Goal: Ask a question: Seek information or help from site administrators or community

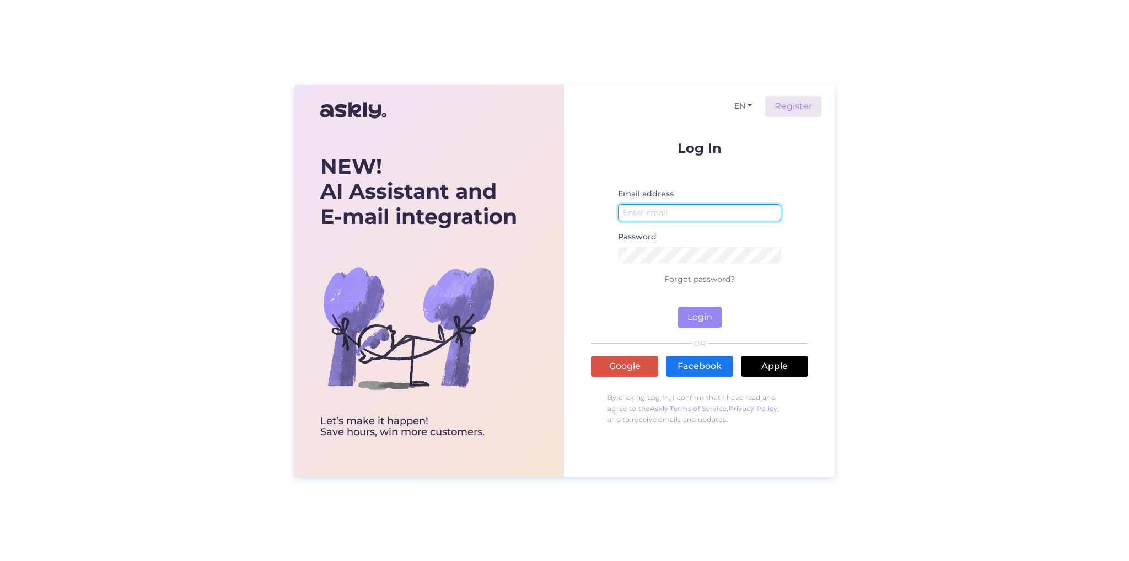
click at [665, 211] on input "email" at bounding box center [699, 212] width 163 height 17
click at [639, 211] on input "email" at bounding box center [699, 212] width 163 height 17
type input "[EMAIL_ADDRESS][DOMAIN_NAME]"
click at [696, 313] on button "Login" at bounding box center [700, 316] width 44 height 21
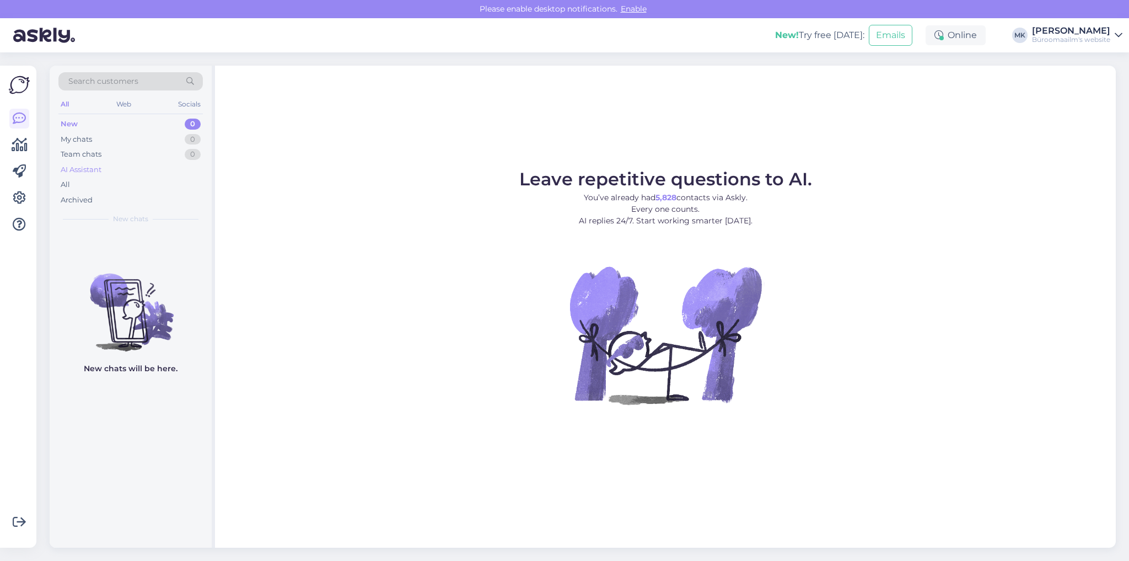
click at [71, 168] on div "AI Assistant" at bounding box center [81, 169] width 41 height 11
click at [66, 185] on div "All" at bounding box center [65, 184] width 9 height 11
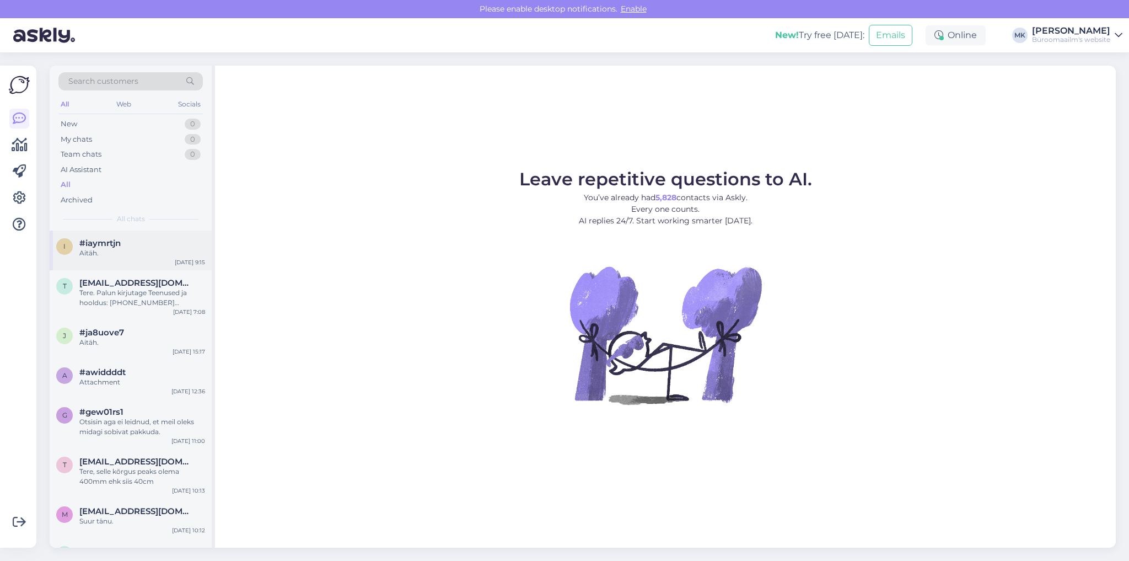
click at [95, 246] on span "#iaymrtjn" at bounding box center [99, 243] width 41 height 10
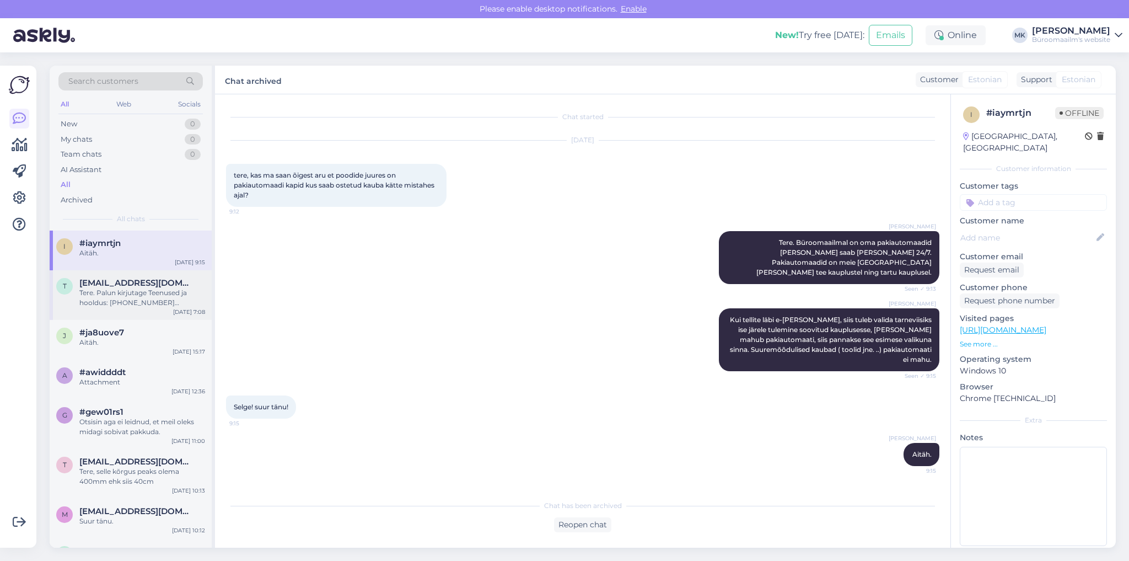
click at [125, 291] on div "Tere. Palun kirjutage Teenused ja hooldus: [PHONE_NUMBER] [EMAIL_ADDRESS][PERSO…" at bounding box center [142, 298] width 126 height 20
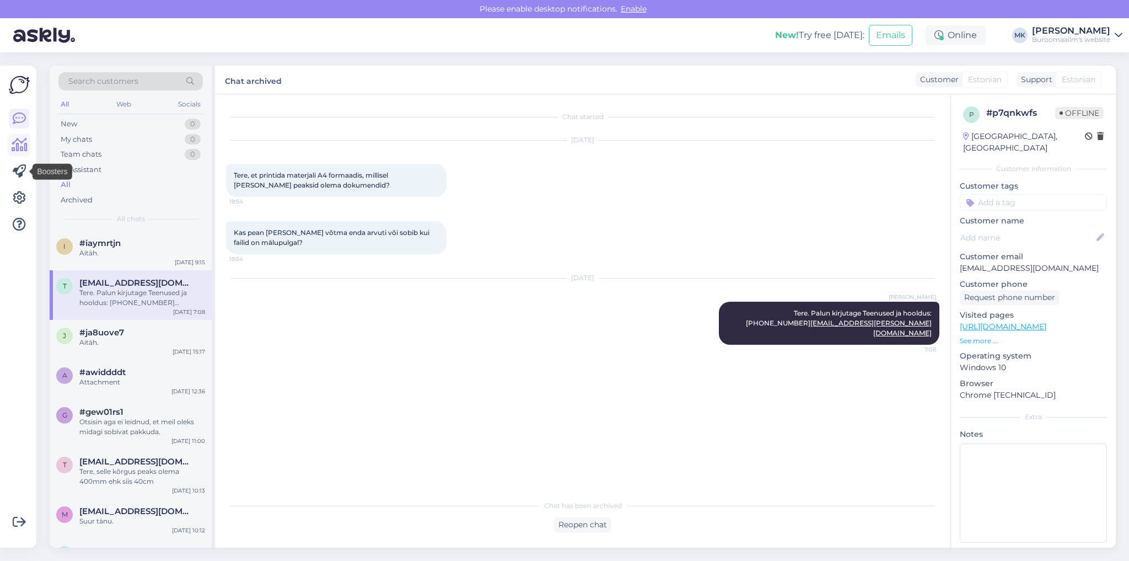
click at [23, 150] on icon at bounding box center [20, 144] width 16 height 13
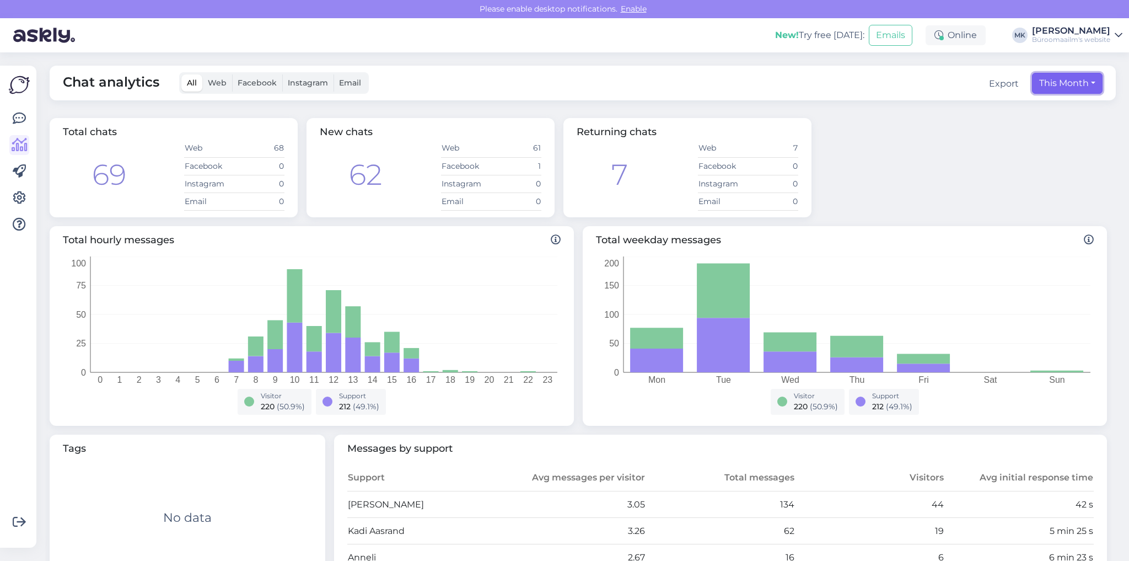
click at [1083, 88] on button "This Month" at bounding box center [1067, 83] width 71 height 21
select select "8"
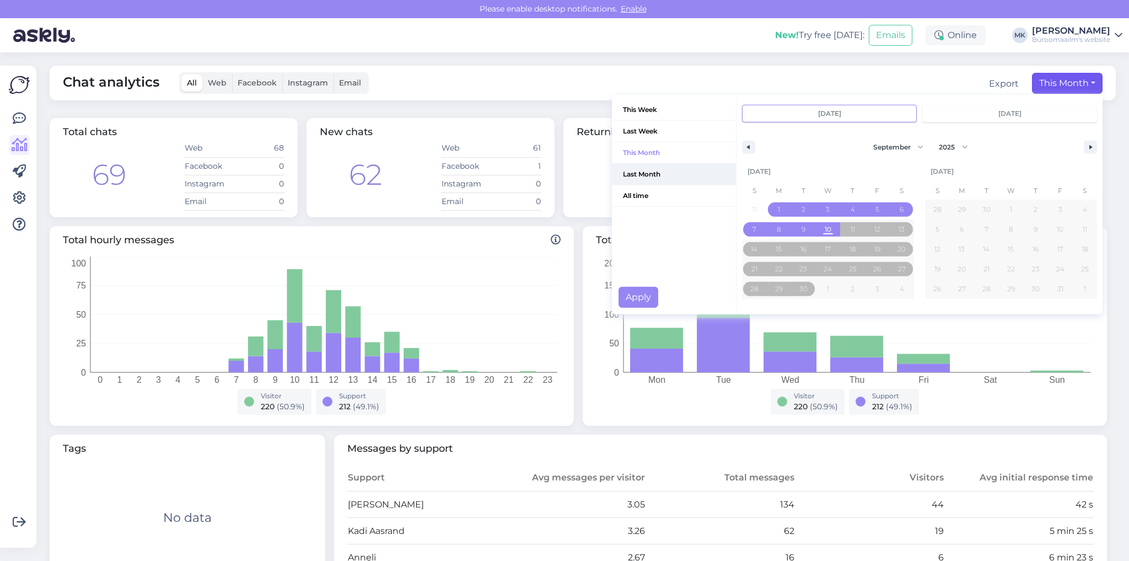
click at [644, 171] on span "Last Month" at bounding box center [674, 174] width 124 height 21
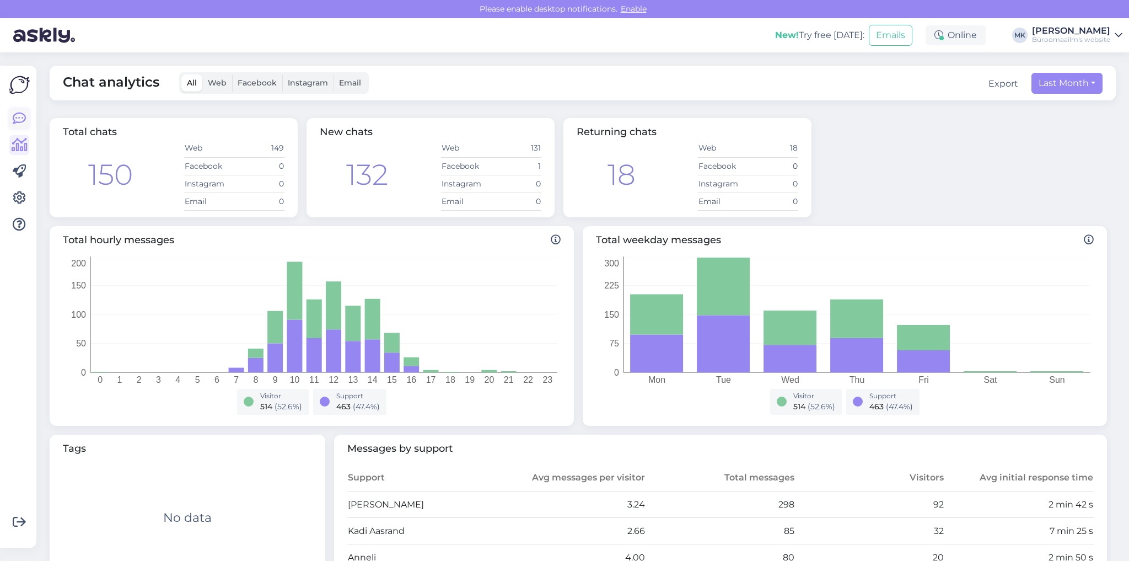
click at [15, 112] on icon at bounding box center [19, 118] width 13 height 13
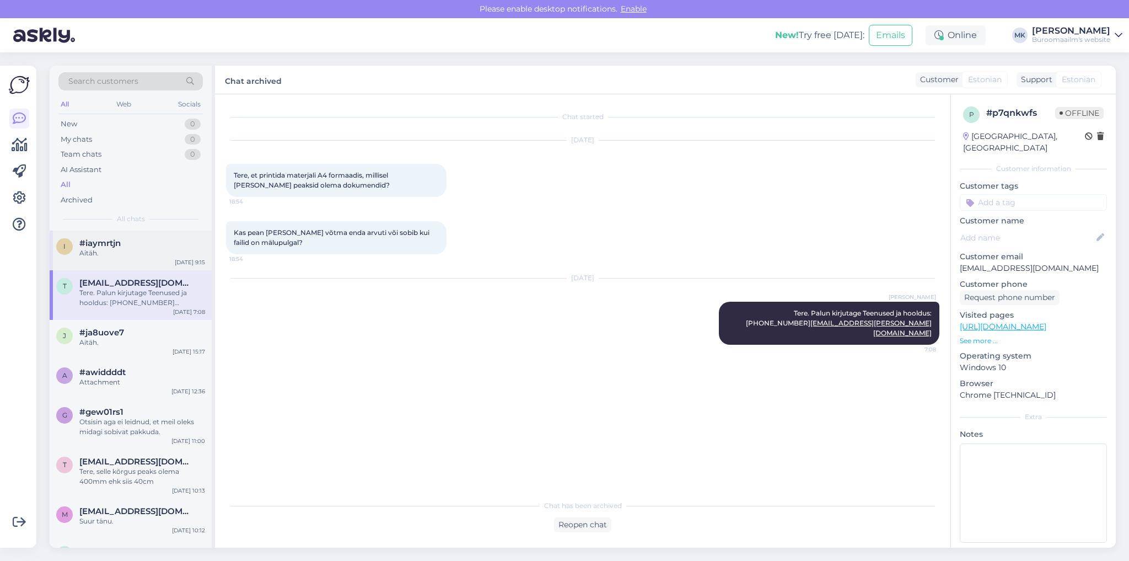
click at [101, 243] on span "#iaymrtjn" at bounding box center [99, 243] width 41 height 10
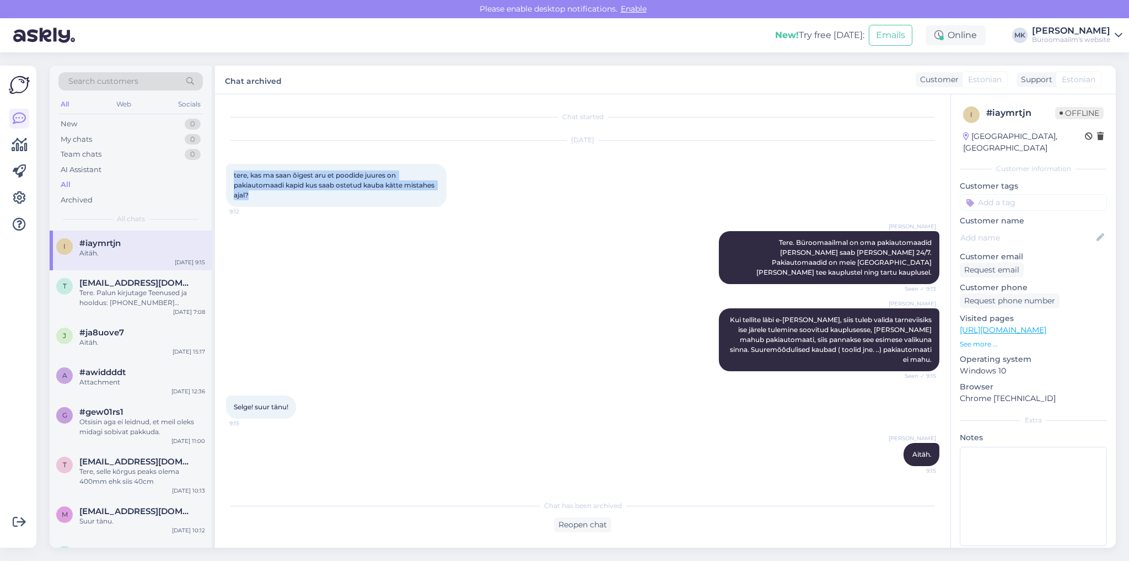
drag, startPoint x: 231, startPoint y: 176, endPoint x: 258, endPoint y: 192, distance: 31.4
click at [258, 192] on div "tere, kas ma saan õigest aru et poodide juures on pakiautomaadi kapid kus saab …" at bounding box center [336, 185] width 220 height 43
copy span "tere, kas ma saan õigest aru et poodide juures on pakiautomaadi kapid kus saab …"
click at [179, 262] on div "[DATE] 9:15" at bounding box center [190, 262] width 30 height 8
drag, startPoint x: 175, startPoint y: 260, endPoint x: 209, endPoint y: 262, distance: 34.2
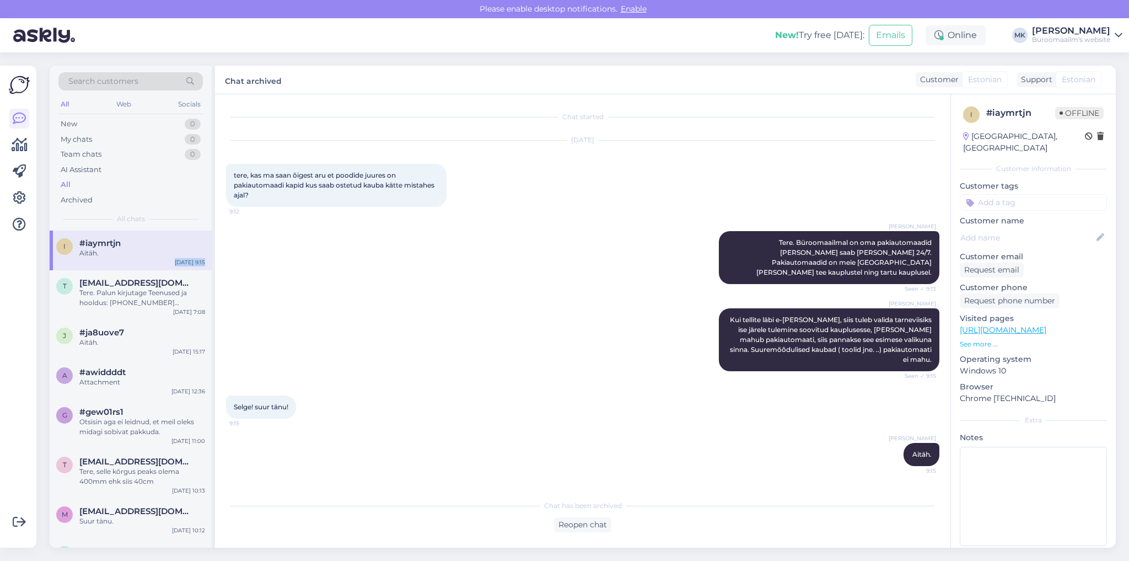
click at [209, 262] on div "i #iaymrtjn Aitäh. [DATE] 9:15" at bounding box center [131, 250] width 162 height 40
drag, startPoint x: 559, startPoint y: 140, endPoint x: 602, endPoint y: 139, distance: 42.4
click at [602, 139] on div "[DATE]" at bounding box center [582, 140] width 713 height 10
drag, startPoint x: 562, startPoint y: 139, endPoint x: 601, endPoint y: 141, distance: 39.2
click at [601, 141] on div "[DATE]" at bounding box center [582, 140] width 713 height 10
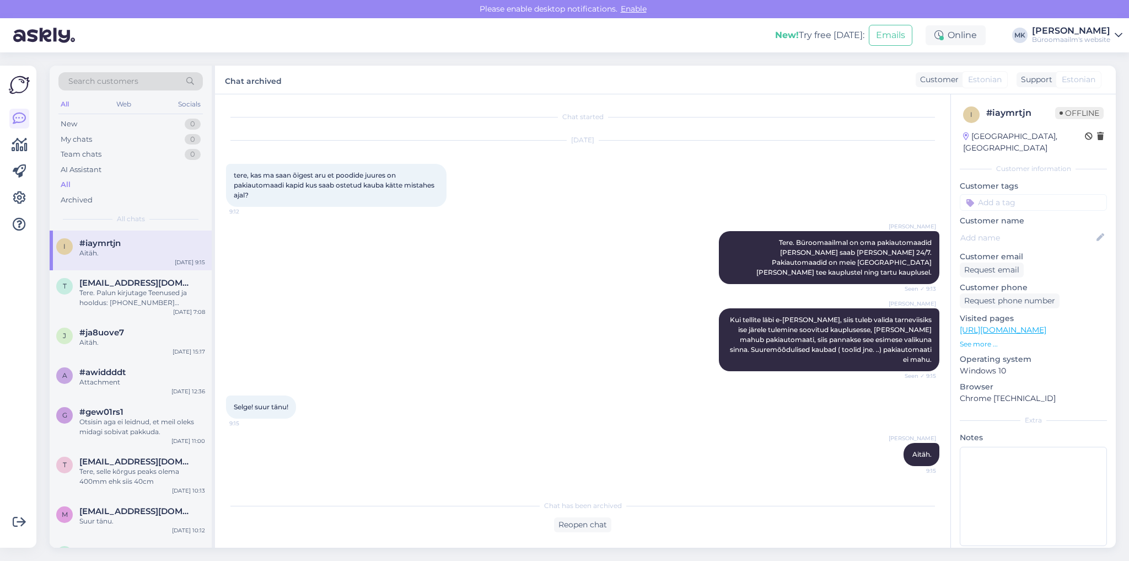
copy div "[DATE]"
click at [801, 251] on span "Tere. Büroomaailmal on oma pakiautomaadid [PERSON_NAME] saab [PERSON_NAME] 24/7…" at bounding box center [844, 257] width 177 height 38
drag, startPoint x: 745, startPoint y: 244, endPoint x: 933, endPoint y: 262, distance: 188.9
click at [933, 262] on div "[PERSON_NAME] Tere. Büroomaailmal on oma pakiautomaadid [PERSON_NAME] saab [PER…" at bounding box center [829, 257] width 220 height 53
copy span "Tere. Büroomaailmal on oma pakiautomaadid [PERSON_NAME] saab [PERSON_NAME] 24/7…"
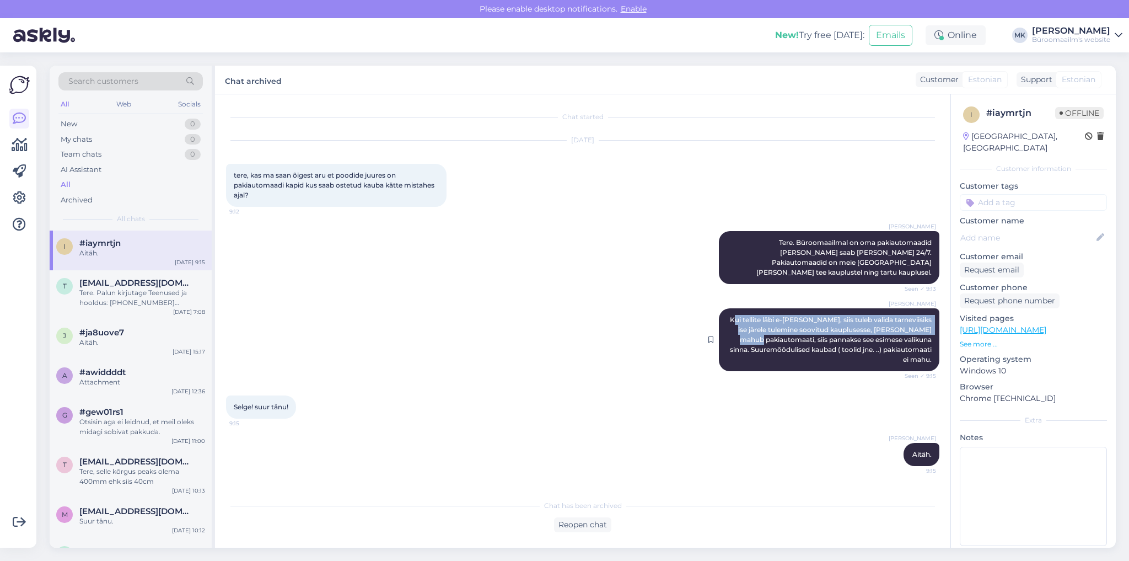
drag, startPoint x: 742, startPoint y: 309, endPoint x: 790, endPoint y: 335, distance: 54.0
click at [790, 335] on span "Kui tellite läbi e-[PERSON_NAME], siis tuleb valida tarneviisiks ise järele tul…" at bounding box center [831, 339] width 203 height 48
drag, startPoint x: 741, startPoint y: 310, endPoint x: 933, endPoint y: 347, distance: 194.8
click at [933, 347] on div "[PERSON_NAME] Kui tellite läbi e-[PERSON_NAME], siis tuleb valida tarneviisiks …" at bounding box center [829, 339] width 220 height 63
copy span "Kui tellite läbi e-[PERSON_NAME], siis tuleb valida tarneviisiks ise järele tul…"
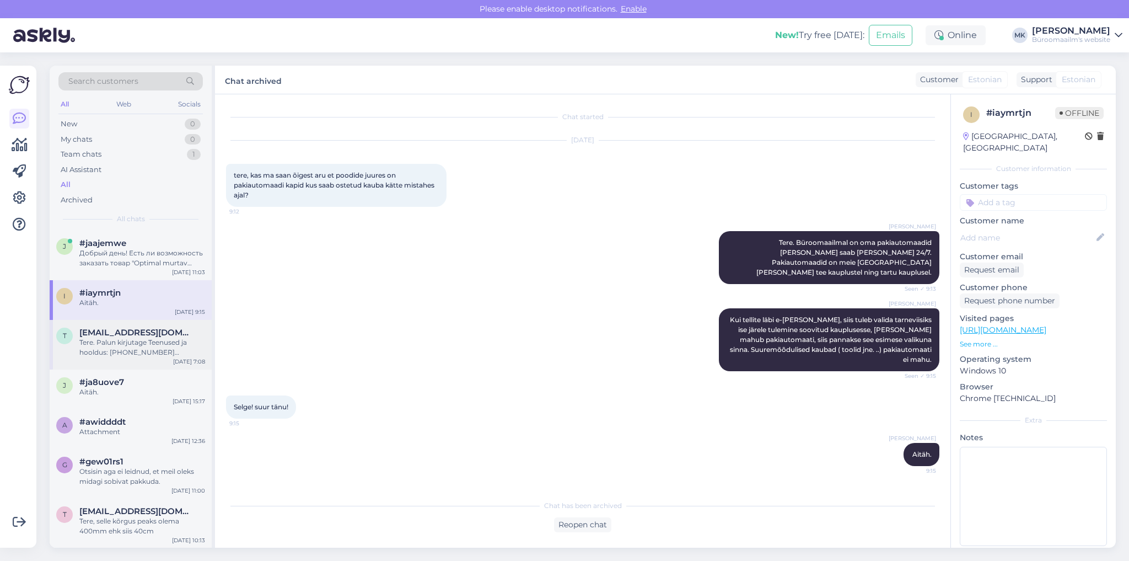
click at [114, 333] on span "[EMAIL_ADDRESS][DOMAIN_NAME]" at bounding box center [136, 332] width 115 height 10
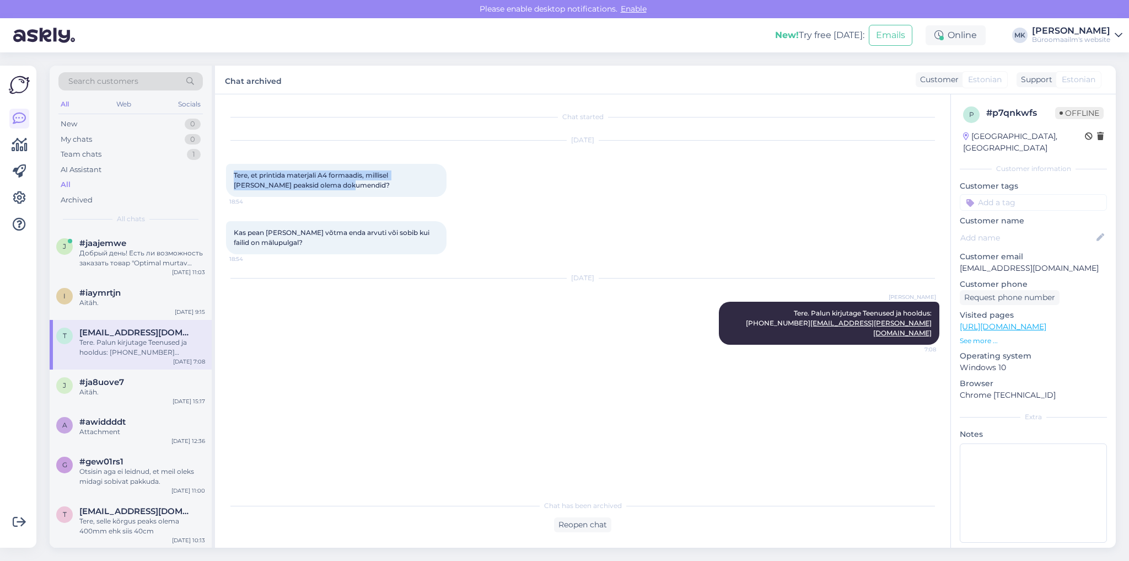
drag, startPoint x: 232, startPoint y: 174, endPoint x: 314, endPoint y: 188, distance: 83.3
click at [314, 188] on div "Tere, et printida materjali A4 formaadis, millisel [PERSON_NAME] peaksid olema …" at bounding box center [336, 180] width 220 height 33
copy span "Tere, et printida materjali A4 formaadis, millisel [PERSON_NAME] peaksid olema …"
click at [790, 314] on span "Tere. Palun kirjutage Teenused ja hooldus: [PHONE_NUMBER] [EMAIL_ADDRESS][PERSO…" at bounding box center [839, 323] width 186 height 28
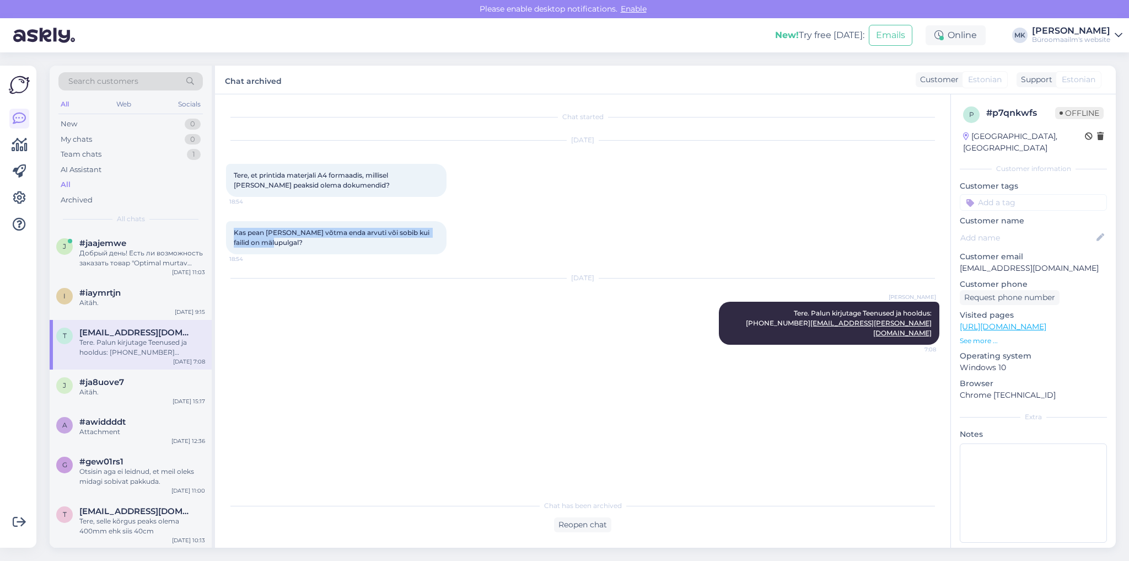
drag, startPoint x: 276, startPoint y: 242, endPoint x: 228, endPoint y: 233, distance: 48.9
click at [228, 233] on div "Kas pean [PERSON_NAME] võtma enda arvuti või sobib kui failid on mälupulgal? 18…" at bounding box center [336, 237] width 220 height 33
copy span "Kas pean [PERSON_NAME] võtma enda arvuti või sobib kui failid on mälupulgal?"
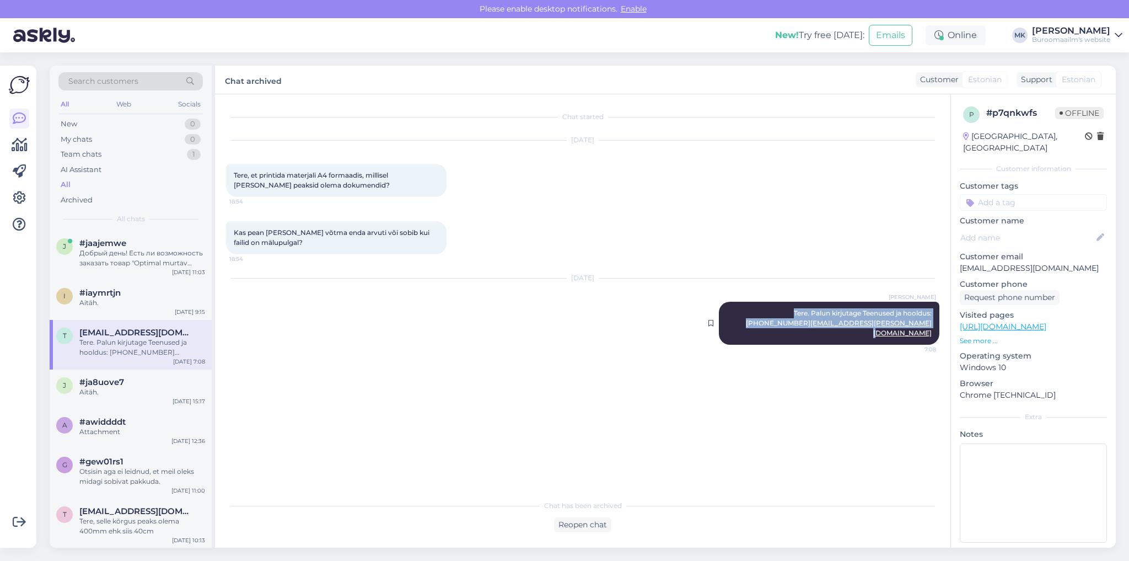
drag, startPoint x: 787, startPoint y: 311, endPoint x: 936, endPoint y: 329, distance: 149.9
click at [936, 329] on div "[PERSON_NAME] Tere. Palun kirjutage Teenused ja hooldus: [PHONE_NUMBER] [EMAIL_…" at bounding box center [829, 323] width 220 height 43
copy span "Tere. Palun kirjutage Teenused ja hooldus: [PHONE_NUMBER] [EMAIL_ADDRESS][PERSO…"
click at [120, 390] on div "Aitäh." at bounding box center [142, 392] width 126 height 10
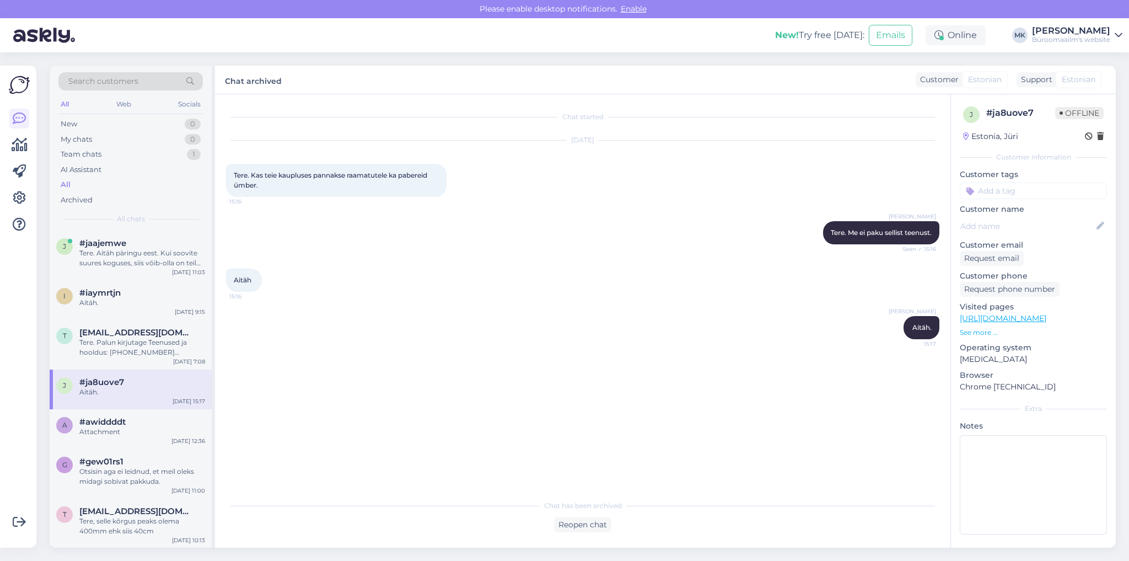
drag, startPoint x: 263, startPoint y: 195, endPoint x: 232, endPoint y: 175, distance: 37.3
click at [232, 175] on div "Tere. Kas teie kaupluses pannakse raamatutele ka pabereid ümber. 15:16" at bounding box center [336, 180] width 220 height 33
copy span "Tere. Kas teie kaupluses pannakse raamatutele ka pabereid ümber."
drag, startPoint x: 828, startPoint y: 234, endPoint x: 931, endPoint y: 234, distance: 103.1
click at [931, 234] on span "Tere. Me ei paku sellist teenust." at bounding box center [881, 232] width 101 height 8
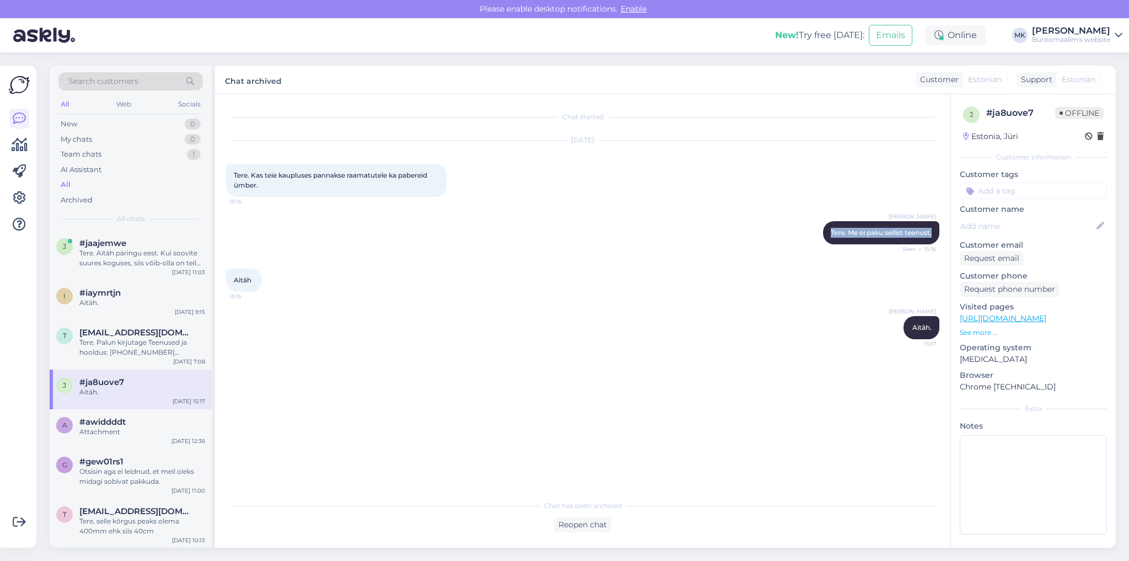
copy span "Tere. Me ei paku sellist teenust."
click at [128, 422] on div "#awiddddt" at bounding box center [142, 422] width 126 height 10
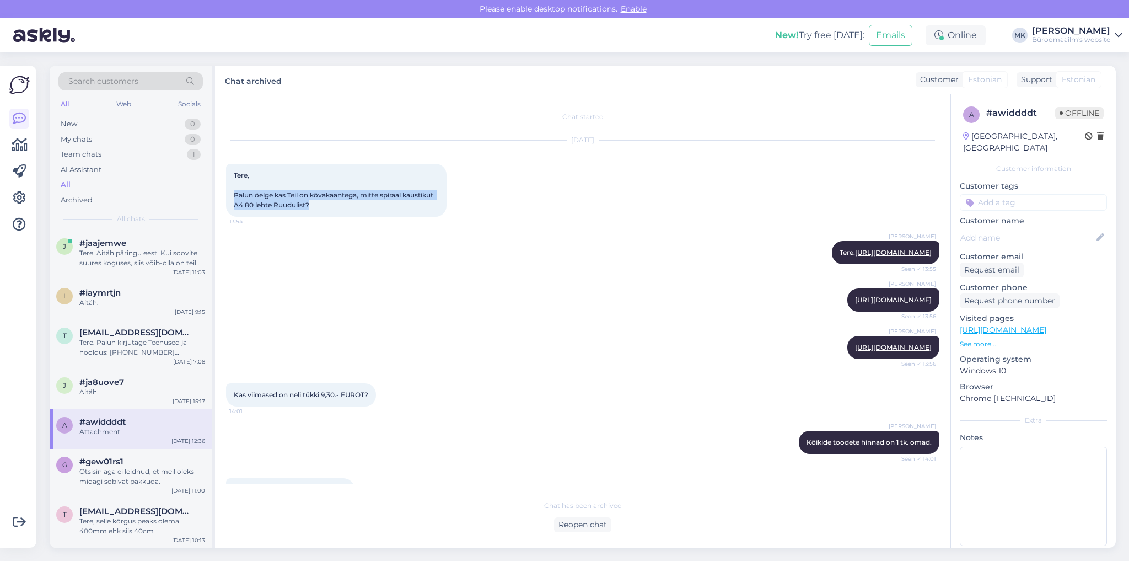
drag, startPoint x: 317, startPoint y: 211, endPoint x: 230, endPoint y: 194, distance: 89.3
click at [230, 194] on div "Tere, Palun öelge kas Teil on kõvakaantega, mitte spiraal kaustikut A4 80 lehte…" at bounding box center [336, 190] width 220 height 53
copy span "Palun öelge kas Teil on kõvakaantega, mitte spiraal kaustikut A4 80 lehte Ruudu…"
drag, startPoint x: 732, startPoint y: 254, endPoint x: 933, endPoint y: 268, distance: 201.1
click at [933, 268] on div "Chat started [DATE] Tere, Palun öelge kas Teil on kõvakaantega, mitte spiraal k…" at bounding box center [587, 294] width 723 height 379
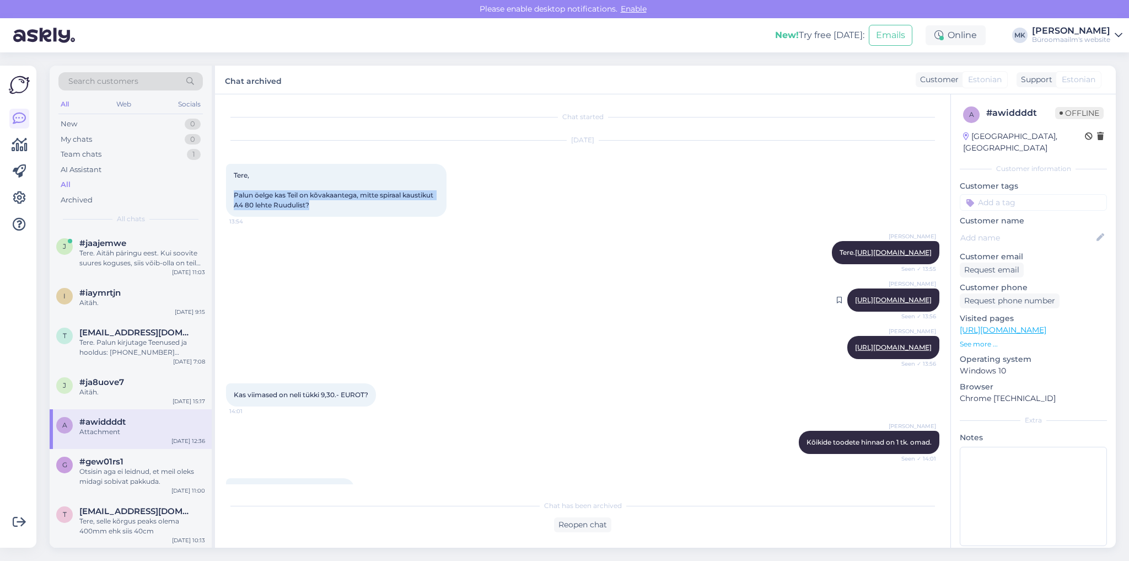
drag, startPoint x: 719, startPoint y: 309, endPoint x: 927, endPoint y: 322, distance: 208.2
click at [927, 311] on div "[PERSON_NAME] [URL][DOMAIN_NAME] Seen ✓ 13:56" at bounding box center [893, 299] width 92 height 23
drag, startPoint x: 725, startPoint y: 364, endPoint x: 925, endPoint y: 385, distance: 201.2
click at [925, 359] on div "[PERSON_NAME] [URL][DOMAIN_NAME] Seen ✓ 13:56" at bounding box center [893, 347] width 92 height 23
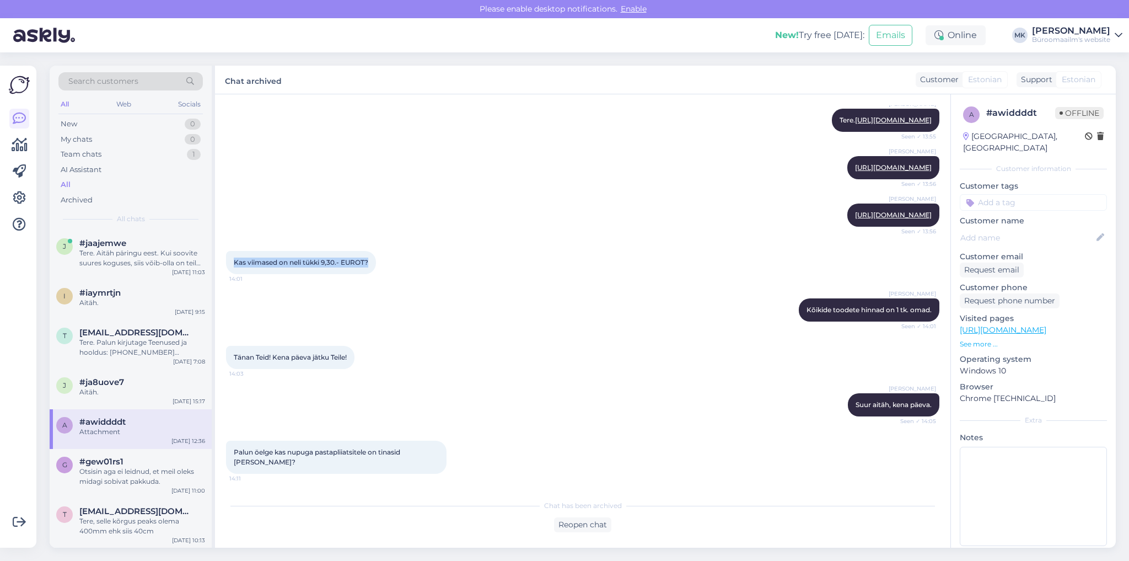
drag, startPoint x: 234, startPoint y: 300, endPoint x: 382, endPoint y: 306, distance: 148.4
click at [376, 274] on div "Kas viimased on neli tükki 9,30.- EUROT? 14:01" at bounding box center [301, 262] width 150 height 23
drag, startPoint x: 798, startPoint y: 346, endPoint x: 935, endPoint y: 348, distance: 136.7
click at [935, 348] on div "Chat started [DATE] Tere, Palun öelge kas Teil on kõvakaantega, mitte spiraal k…" at bounding box center [587, 294] width 723 height 379
click at [117, 477] on div "Otsisin aga ei leidnud, et meil oleks midagi sobivat pakkuda." at bounding box center [142, 476] width 126 height 20
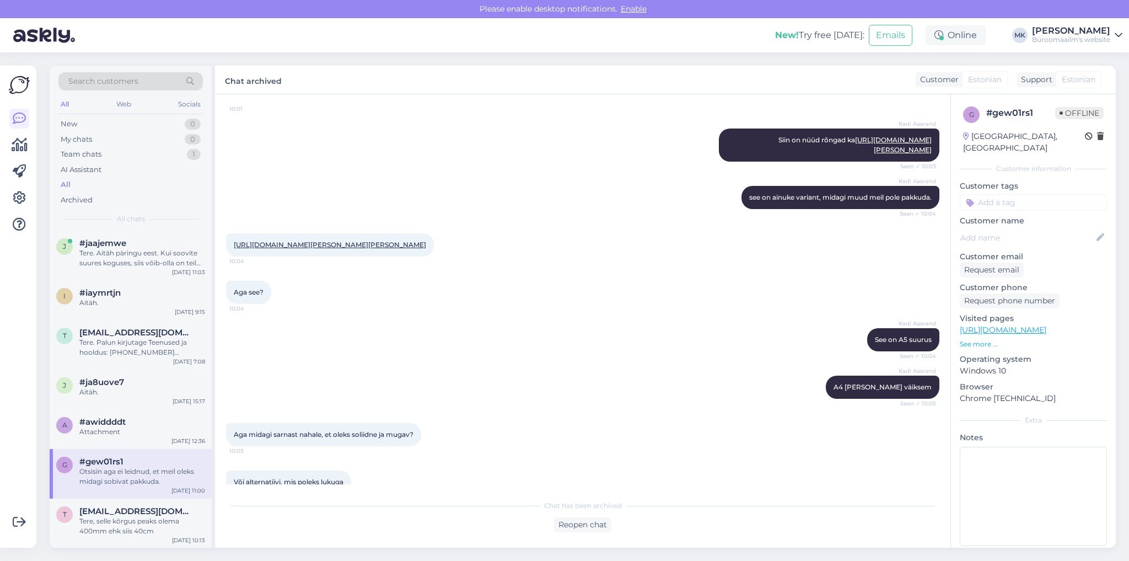
scroll to position [0, 0]
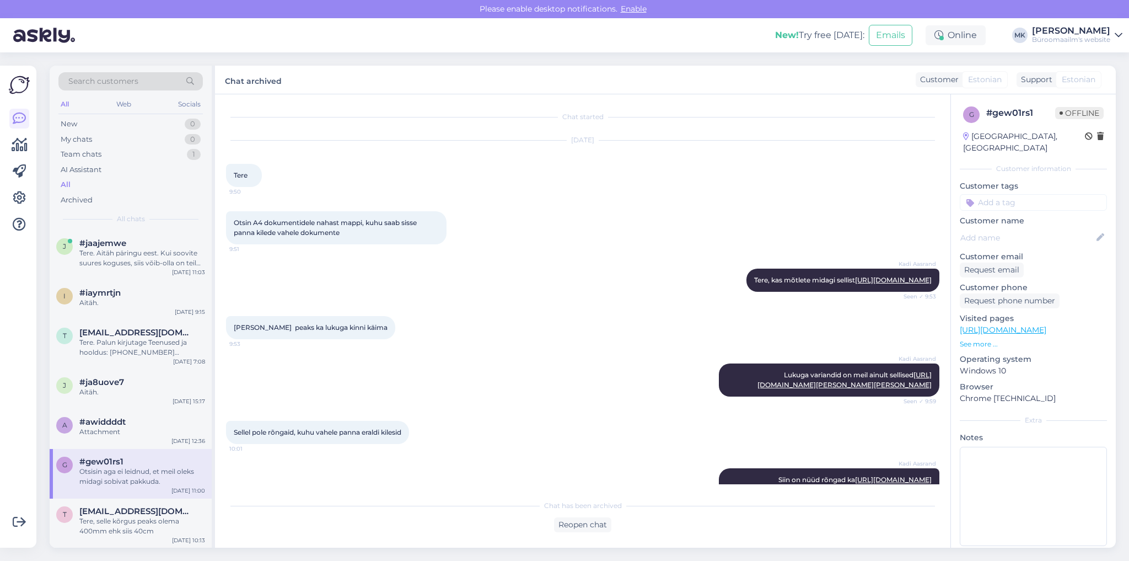
drag, startPoint x: 235, startPoint y: 222, endPoint x: 351, endPoint y: 240, distance: 117.2
click at [351, 240] on div "Otsin A4 dokumentidele nahast mappi, kuhu saab sisse panna kilede vahele dokume…" at bounding box center [336, 227] width 220 height 33
click at [157, 421] on div "#awiddddt" at bounding box center [142, 422] width 126 height 10
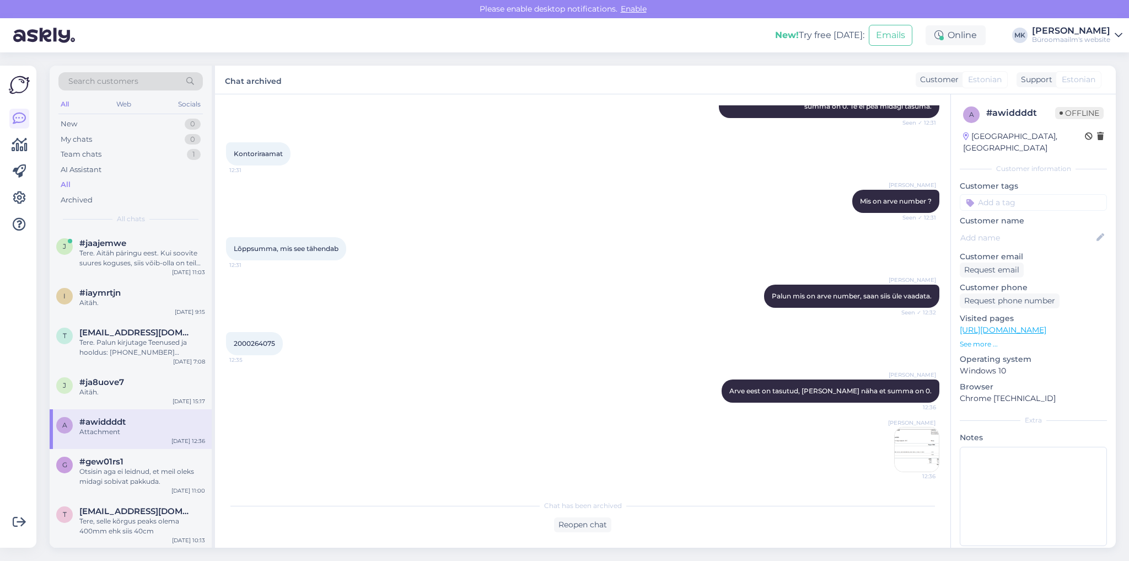
scroll to position [1713, 0]
click at [149, 472] on div "Otsisin aga ei leidnud, et meil oleks midagi sobivat pakkuda." at bounding box center [142, 476] width 126 height 20
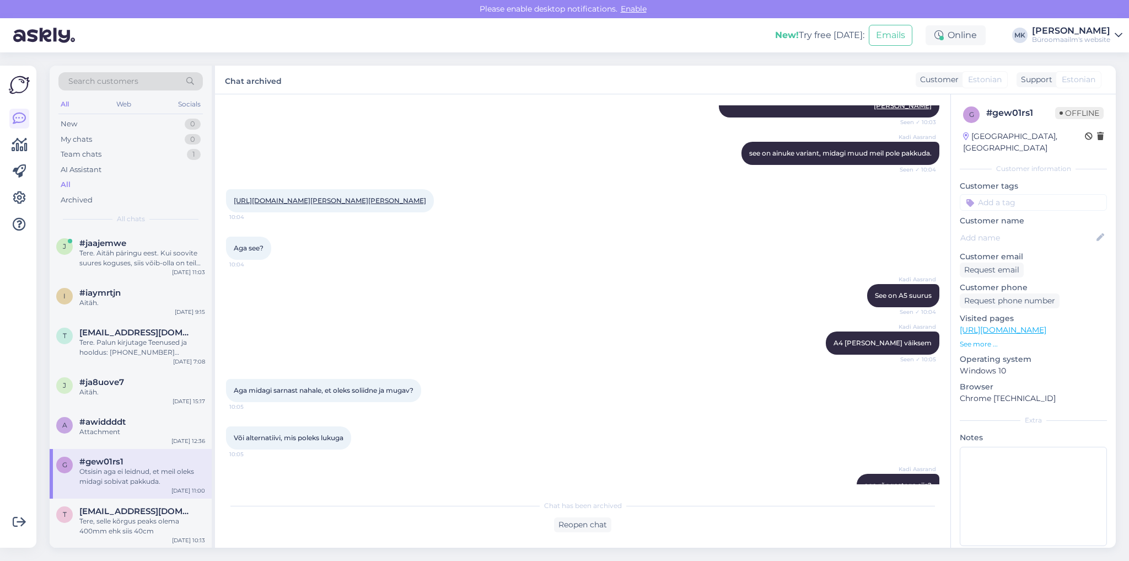
scroll to position [0, 0]
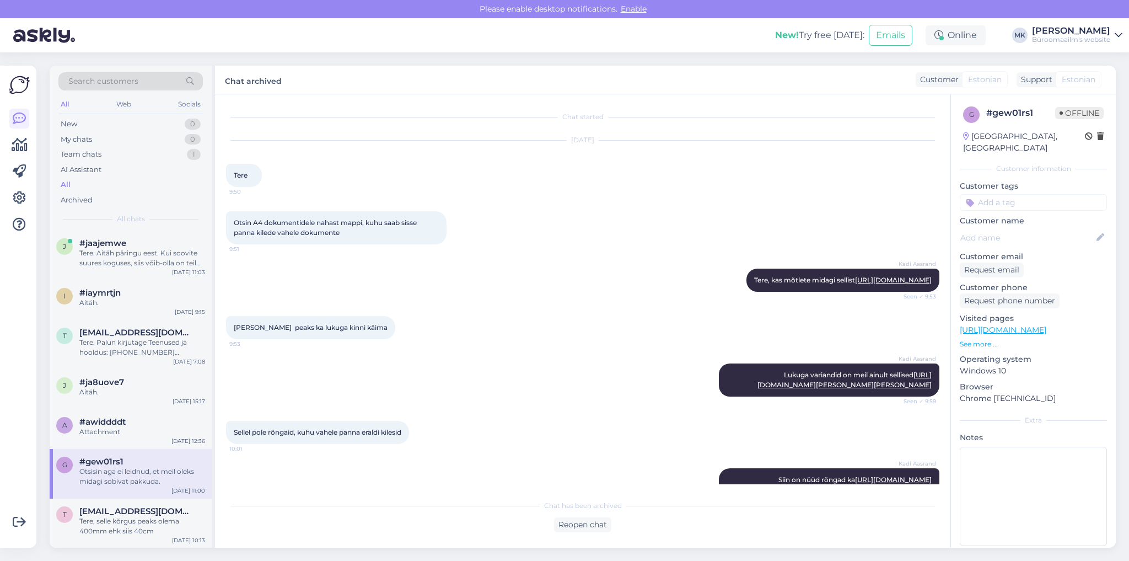
drag, startPoint x: 354, startPoint y: 234, endPoint x: 232, endPoint y: 225, distance: 122.6
click at [232, 225] on div "Otsin A4 dokumentidele nahast mappi, kuhu saab sisse panna kilede vahele dokume…" at bounding box center [336, 227] width 220 height 33
drag, startPoint x: 807, startPoint y: 277, endPoint x: 929, endPoint y: 315, distance: 128.0
click at [929, 292] on div "Kadi Aasrand Tere, kas mõtlete midagi sellist [URL][DOMAIN_NAME] Seen ✓ 9:53" at bounding box center [842, 279] width 193 height 23
drag, startPoint x: 234, startPoint y: 370, endPoint x: 361, endPoint y: 368, distance: 127.3
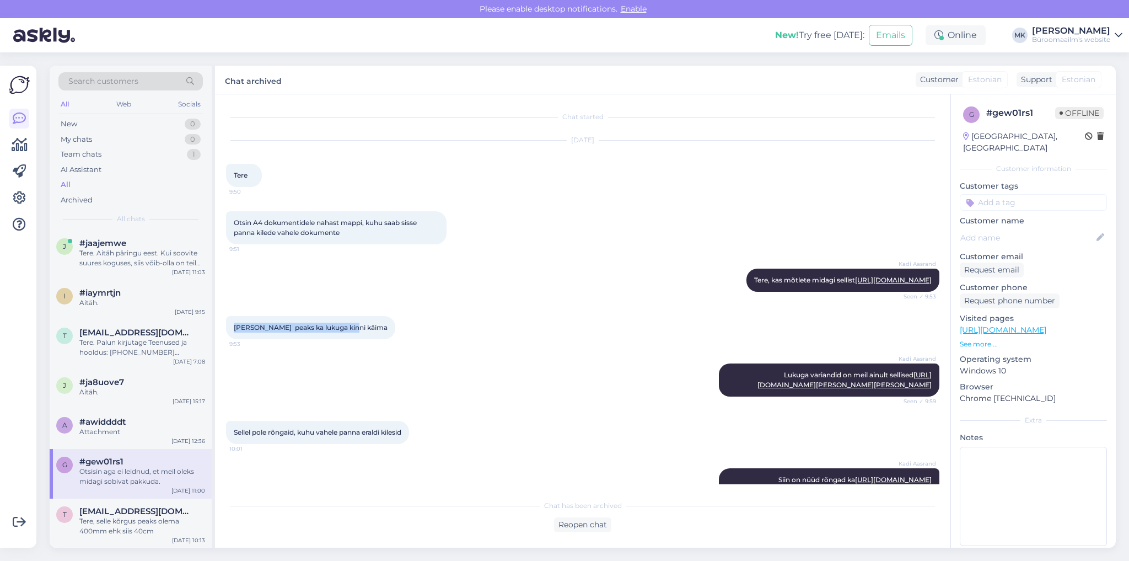
click at [361, 339] on div "[PERSON_NAME] peaks ka lukuga kinni käima 9:53" at bounding box center [310, 327] width 169 height 23
drag, startPoint x: 787, startPoint y: 417, endPoint x: 926, endPoint y: 459, distance: 145.6
click at [926, 396] on div "Kadi Aasrand Lukuga variandid on meil ainult sellised [URL][DOMAIN_NAME][PERSON…" at bounding box center [829, 379] width 220 height 33
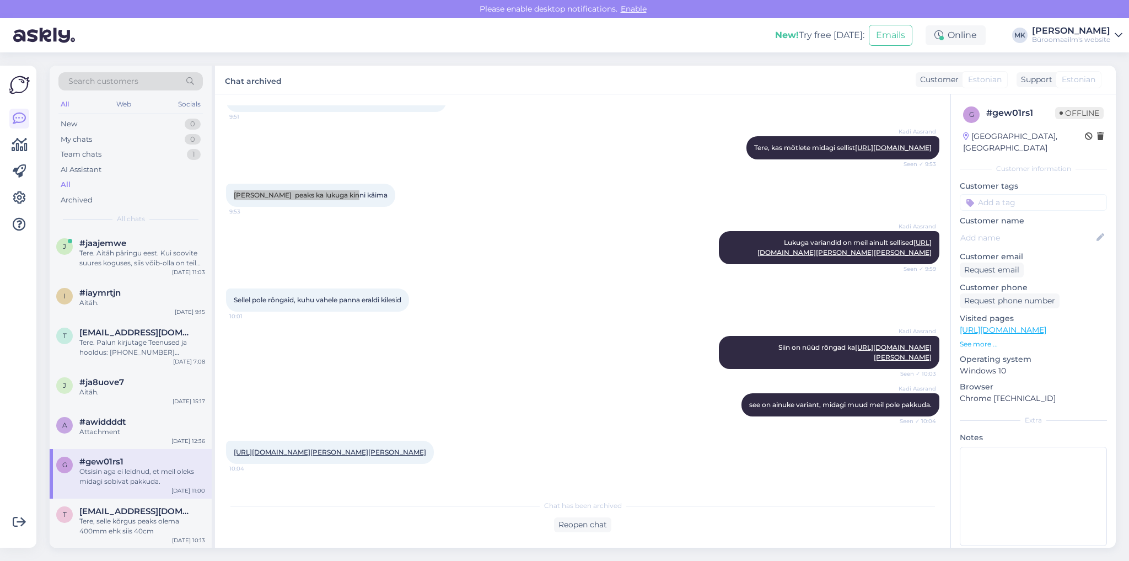
scroll to position [176, 0]
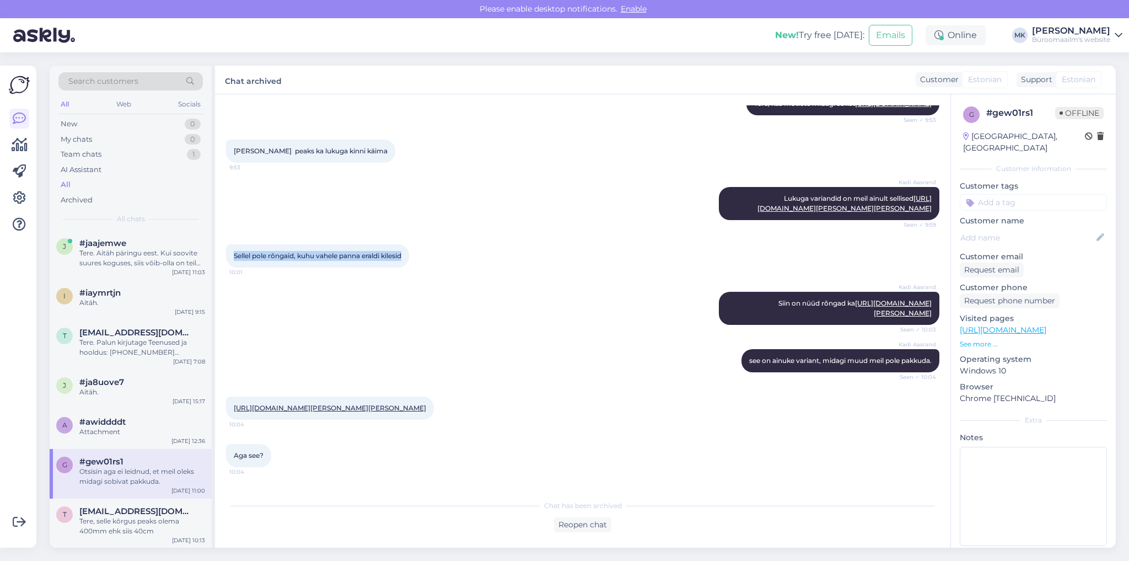
drag, startPoint x: 229, startPoint y: 324, endPoint x: 421, endPoint y: 330, distance: 191.3
click at [409, 267] on div "Sellel pole rõngaid, kuhu vahele panna eraldi kilesid 10:01" at bounding box center [317, 255] width 183 height 23
drag, startPoint x: 845, startPoint y: 370, endPoint x: 933, endPoint y: 415, distance: 98.4
click at [933, 415] on div "Chat started [DATE] Tere 9:50 Otsin A4 dokumentidele nahast mappi, kuhu saab si…" at bounding box center [587, 294] width 723 height 379
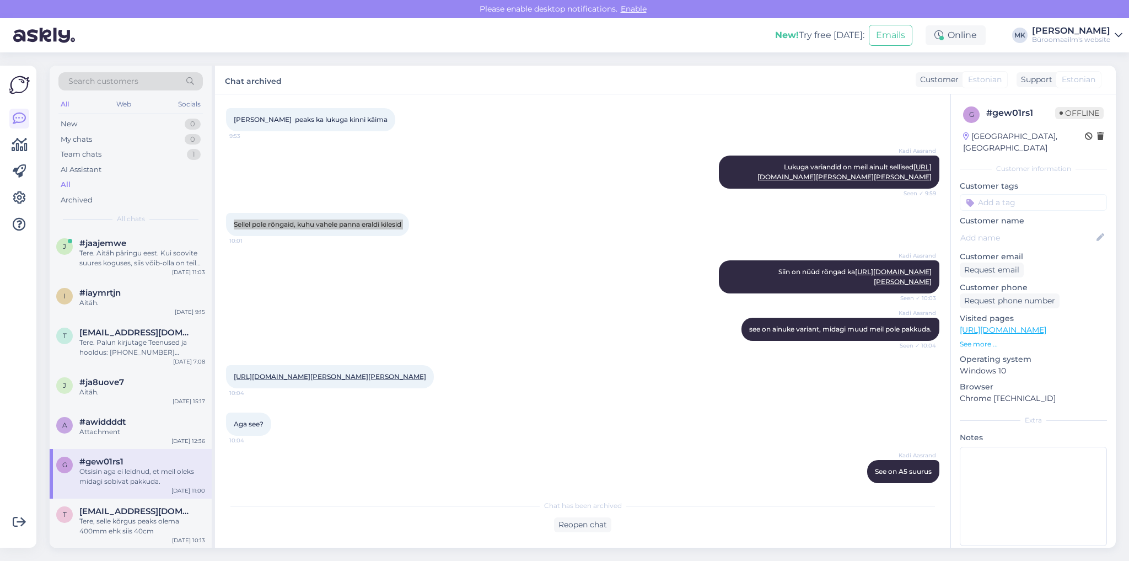
scroll to position [340, 0]
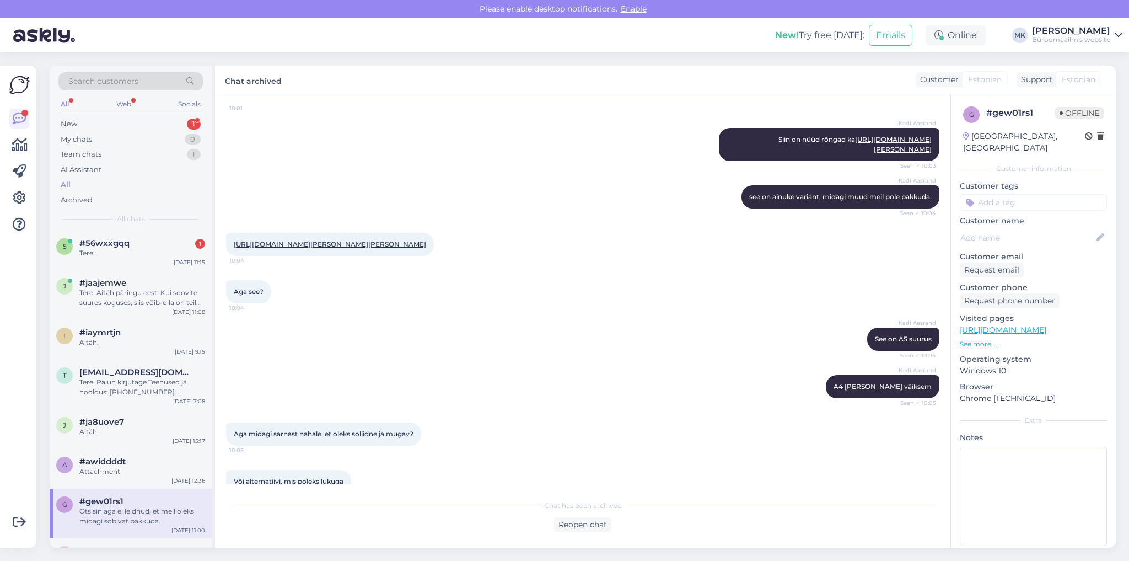
drag, startPoint x: 736, startPoint y: 295, endPoint x: 933, endPoint y: 300, distance: 196.3
click at [933, 300] on div "Chat started [DATE] Tere 9:50 Otsin A4 dokumentidele nahast mappi, kuhu saab si…" at bounding box center [587, 294] width 723 height 379
drag, startPoint x: 232, startPoint y: 340, endPoint x: 402, endPoint y: 376, distance: 174.2
click at [402, 256] on div "[URL][DOMAIN_NAME][PERSON_NAME][PERSON_NAME] 10:04" at bounding box center [330, 244] width 208 height 23
drag, startPoint x: 869, startPoint y: 469, endPoint x: 929, endPoint y: 469, distance: 60.6
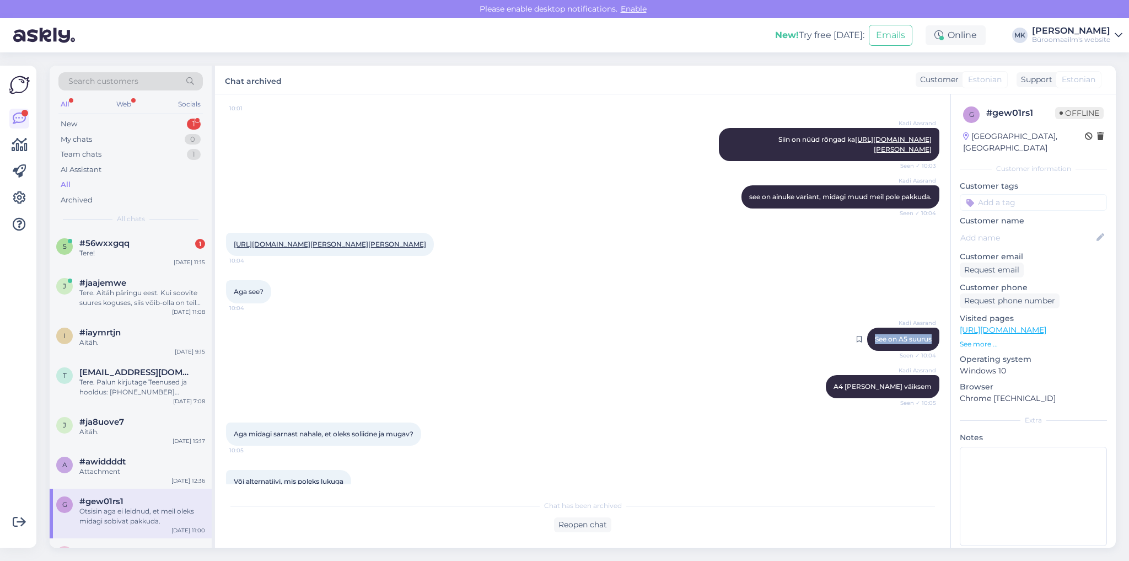
click at [929, 351] on div "Kadi Aasrand See on A5 suurus Seen ✓ 10:04" at bounding box center [903, 338] width 72 height 23
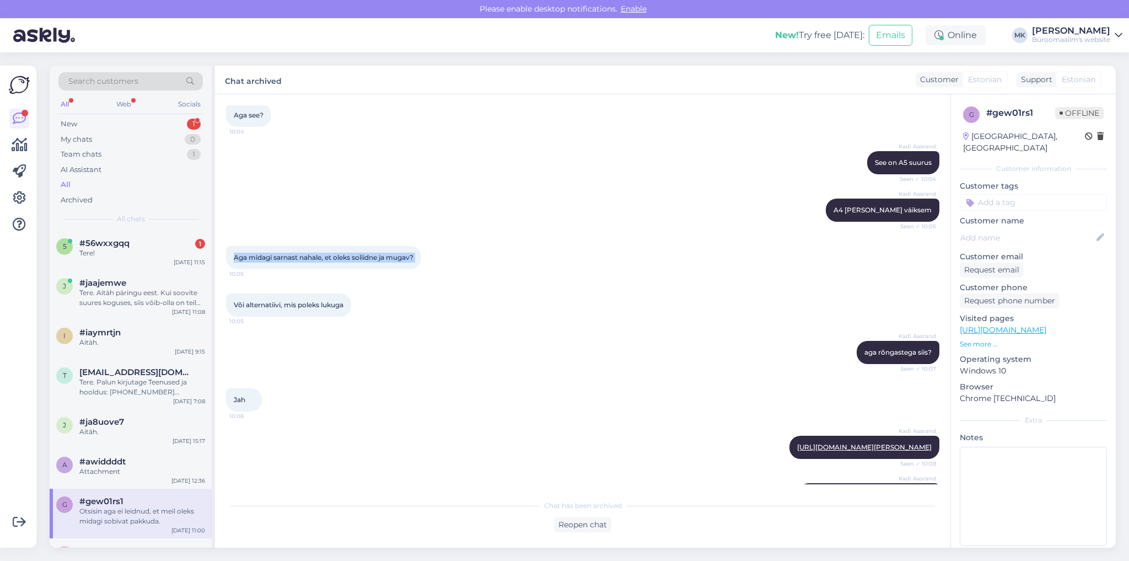
drag, startPoint x: 234, startPoint y: 386, endPoint x: 429, endPoint y: 387, distance: 195.7
click at [421, 269] on div "Aga midagi sarnast nahale, et oleks soliidne ja mugav? 10:05" at bounding box center [323, 257] width 195 height 23
drag, startPoint x: 233, startPoint y: 433, endPoint x: 349, endPoint y: 432, distance: 115.8
click at [349, 316] on div "Või alternatiivi, mis poleks lukuga 10:05" at bounding box center [288, 304] width 125 height 23
click at [842, 329] on div "Või alternatiivi, mis poleks lukuga 10:05" at bounding box center [582, 304] width 713 height 47
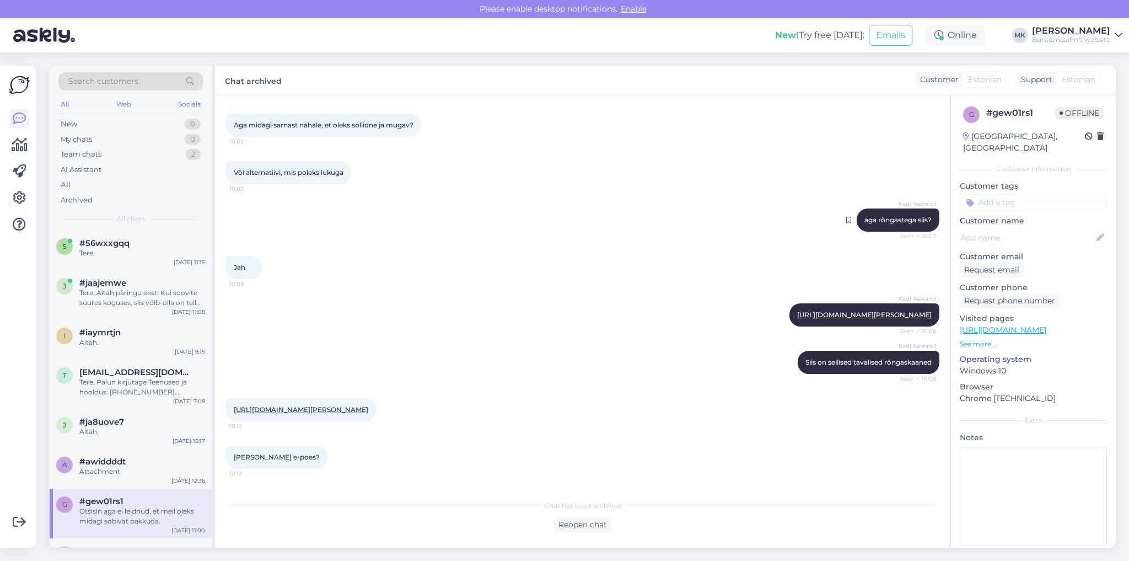
scroll to position [693, 0]
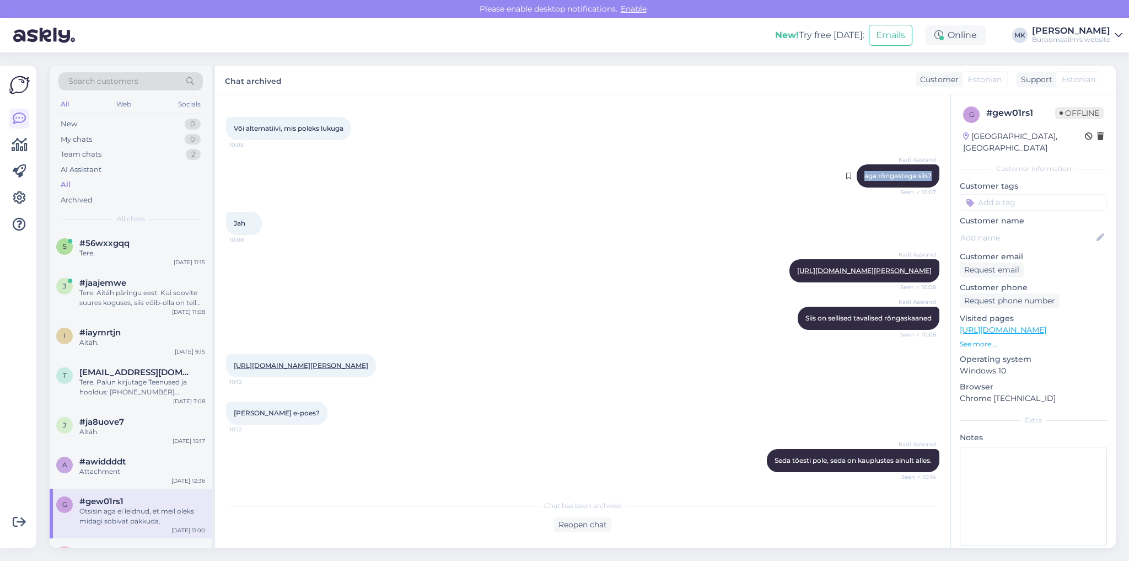
drag, startPoint x: 857, startPoint y: 306, endPoint x: 924, endPoint y: 307, distance: 67.8
click at [924, 180] on span "aga rõngastega siis?" at bounding box center [897, 175] width 67 height 8
drag, startPoint x: 233, startPoint y: 349, endPoint x: 273, endPoint y: 352, distance: 39.8
click at [273, 247] on div "Jah 10:08" at bounding box center [582, 223] width 713 height 47
drag, startPoint x: 728, startPoint y: 397, endPoint x: 928, endPoint y: 419, distance: 201.4
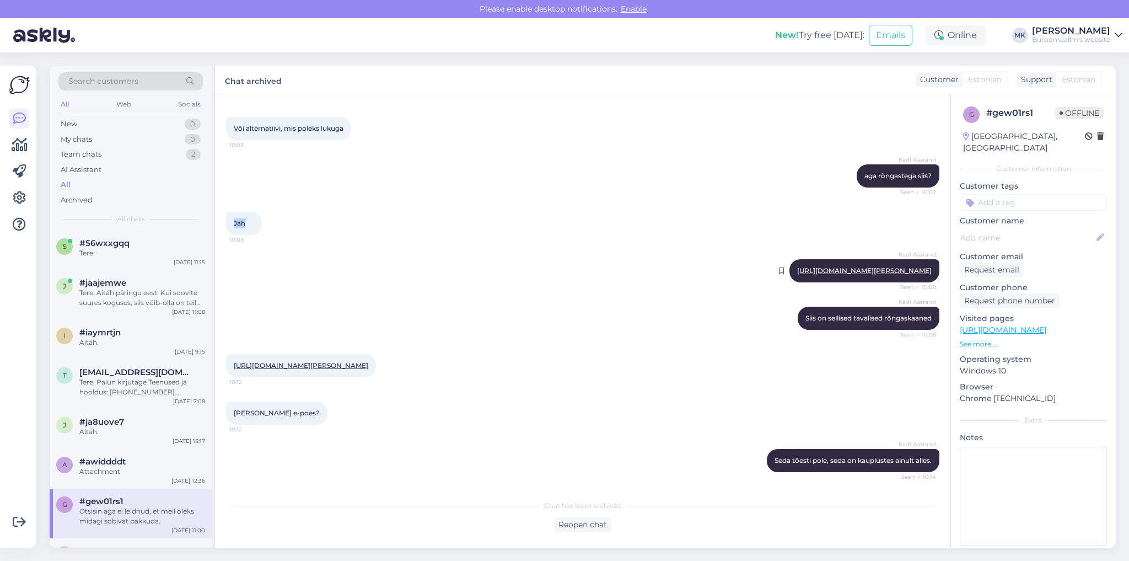
click at [928, 282] on div "Kadi Aasrand [URL][DOMAIN_NAME][PERSON_NAME] Seen ✓ 10:08" at bounding box center [864, 270] width 150 height 23
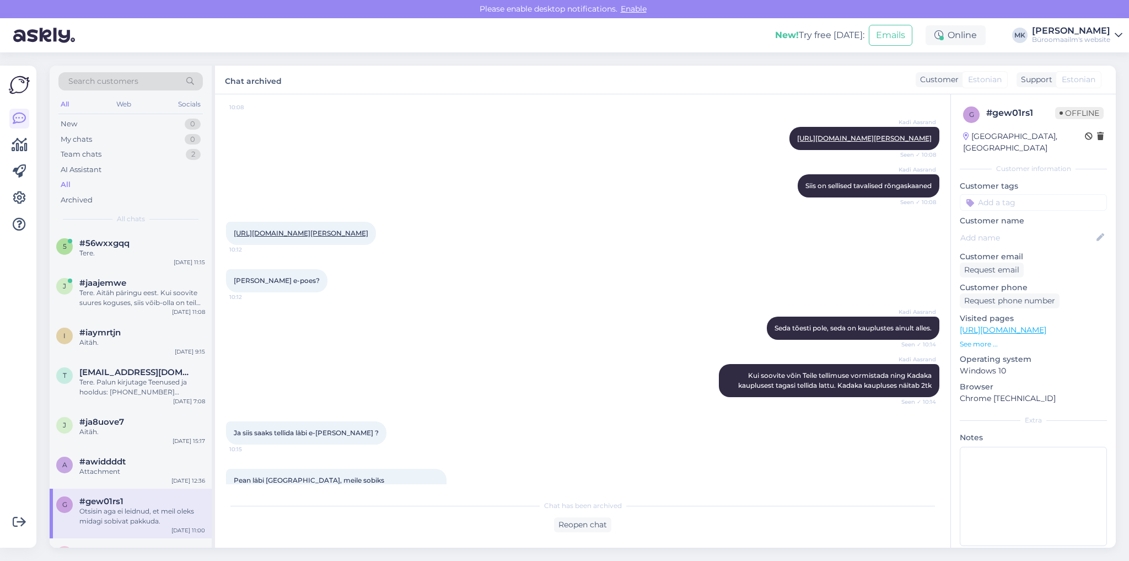
scroll to position [869, 0]
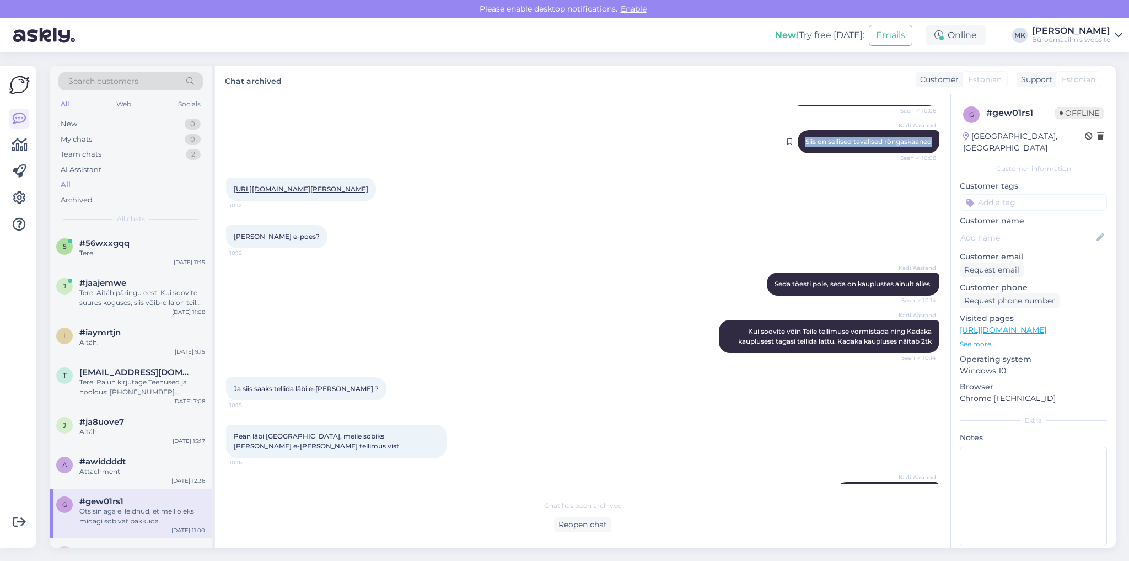
drag, startPoint x: 795, startPoint y: 289, endPoint x: 923, endPoint y: 287, distance: 128.4
click at [923, 146] on span "Siis on sellised tavalised rõngaskaaned" at bounding box center [868, 141] width 126 height 8
drag, startPoint x: 316, startPoint y: 368, endPoint x: 226, endPoint y: 337, distance: 95.5
click at [226, 201] on div "[URL][DOMAIN_NAME][PERSON_NAME] 10:12" at bounding box center [301, 188] width 150 height 23
drag, startPoint x: 235, startPoint y: 417, endPoint x: 317, endPoint y: 423, distance: 82.4
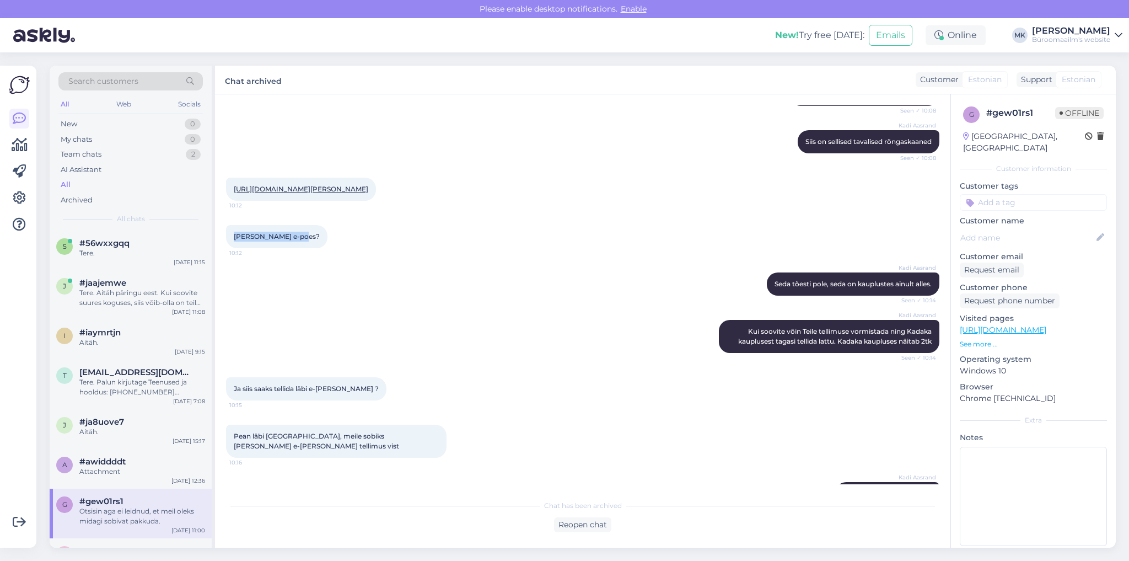
click at [307, 248] on div "[PERSON_NAME] e-poes? 10:12" at bounding box center [276, 236] width 101 height 23
drag, startPoint x: 762, startPoint y: 463, endPoint x: 958, endPoint y: 494, distance: 198.6
click at [942, 467] on div "Chat started [DATE] Tere 9:50 Otsin A4 dokumentidele nahast mappi, kuhu saab si…" at bounding box center [587, 294] width 723 height 379
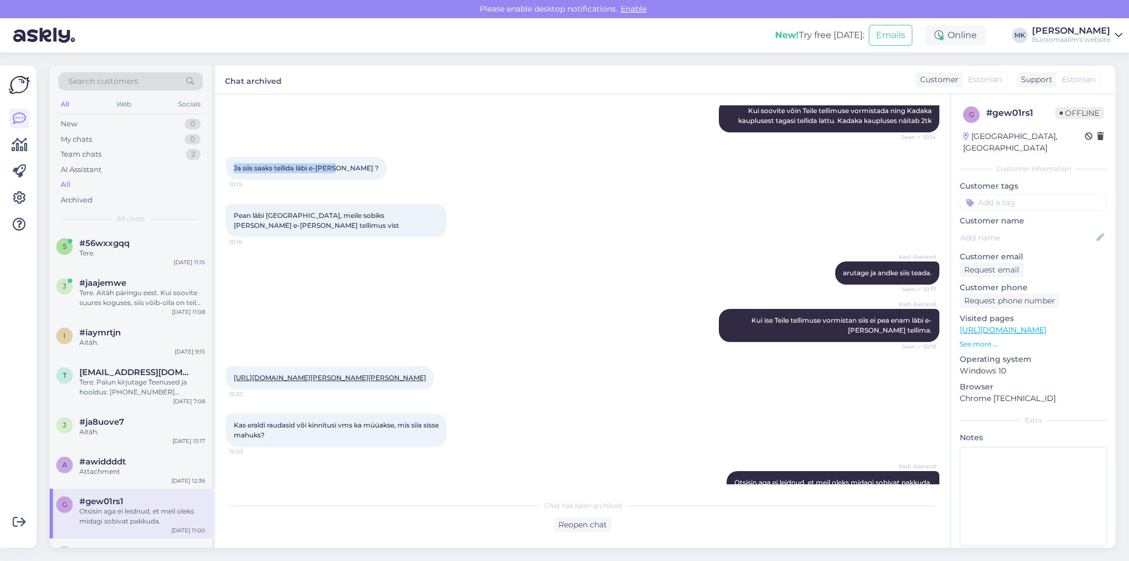
drag, startPoint x: 234, startPoint y: 346, endPoint x: 376, endPoint y: 352, distance: 142.9
click at [376, 192] on div "Ja siis saaks tellida läbi e-[PERSON_NAME] ? 10:15" at bounding box center [582, 167] width 713 height 47
drag, startPoint x: 229, startPoint y: 394, endPoint x: 436, endPoint y: 398, distance: 207.3
click at [436, 237] on div "Pean läbi [GEOGRAPHIC_DATA], meile sobiks [PERSON_NAME] e-[PERSON_NAME] tellimu…" at bounding box center [336, 220] width 220 height 33
click at [763, 249] on div "Pean läbi [GEOGRAPHIC_DATA], meile sobiks [PERSON_NAME] e-[PERSON_NAME] tellimu…" at bounding box center [582, 220] width 713 height 57
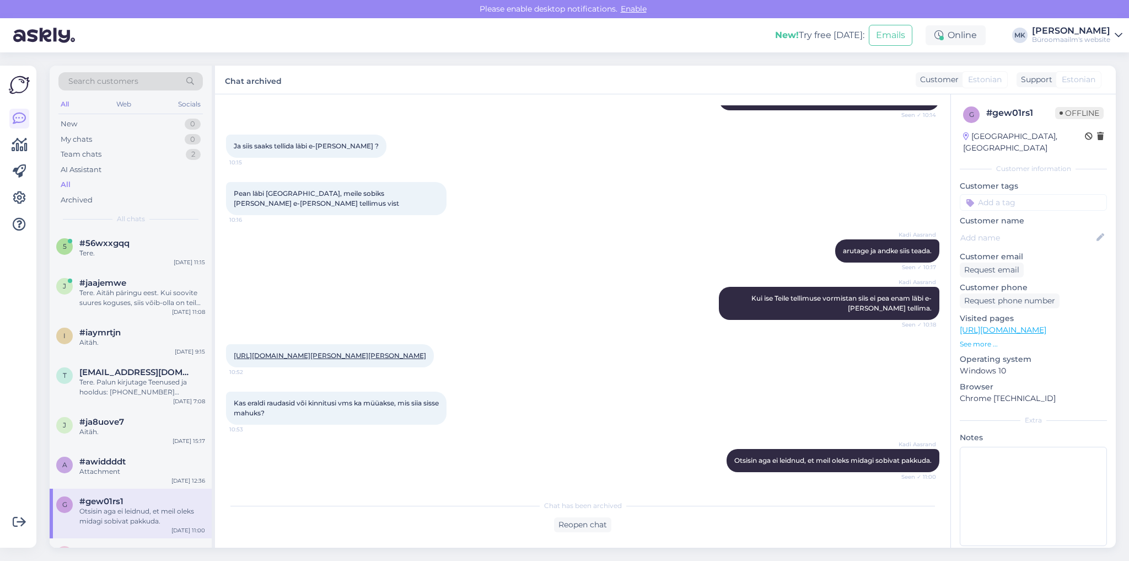
scroll to position [1266, 0]
drag, startPoint x: 827, startPoint y: 266, endPoint x: 928, endPoint y: 272, distance: 101.6
click at [928, 262] on div "Kadi Aasrand arutage ja andke siis teada. Seen ✓ 10:17" at bounding box center [887, 250] width 104 height 23
drag, startPoint x: 728, startPoint y: 311, endPoint x: 933, endPoint y: 325, distance: 206.0
click at [933, 325] on div "Chat started [DATE] Tere 9:50 Otsin A4 dokumentidele nahast mappi, kuhu saab si…" at bounding box center [587, 294] width 723 height 379
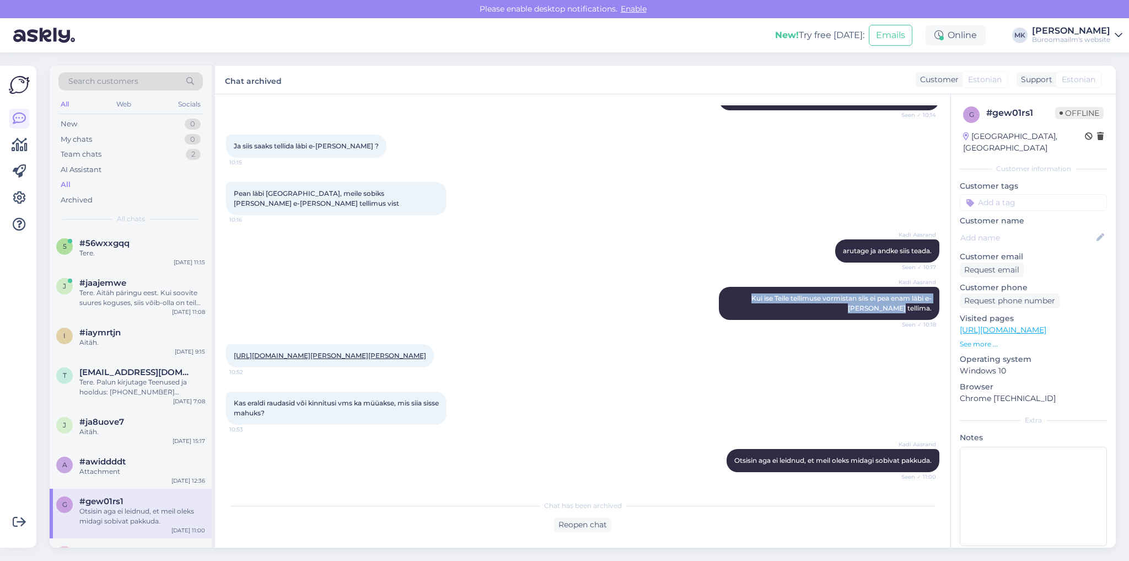
drag, startPoint x: 284, startPoint y: 398, endPoint x: 232, endPoint y: 369, distance: 59.7
click at [232, 367] on div "[URL][DOMAIN_NAME][PERSON_NAME][PERSON_NAME] 10:52" at bounding box center [330, 355] width 208 height 23
drag, startPoint x: 288, startPoint y: 457, endPoint x: 229, endPoint y: 447, distance: 59.8
click at [229, 424] on div "Kas eraldi raudasid või kinnitusi vms ka müüakse, mis siia sisse mahuks? 10:53" at bounding box center [336, 407] width 220 height 33
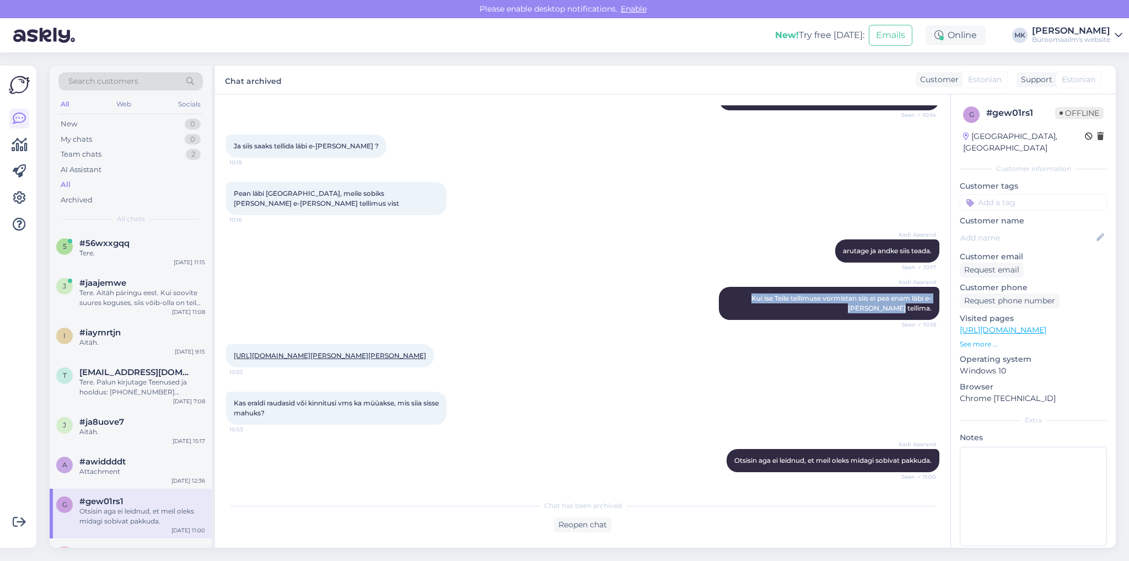
drag, startPoint x: 721, startPoint y: 461, endPoint x: 973, endPoint y: 465, distance: 252.5
click at [957, 462] on div "Chat started [DATE] Tere 9:50 Otsin A4 dokumentidele nahast mappi, kuhu saab si…" at bounding box center [665, 320] width 901 height 453
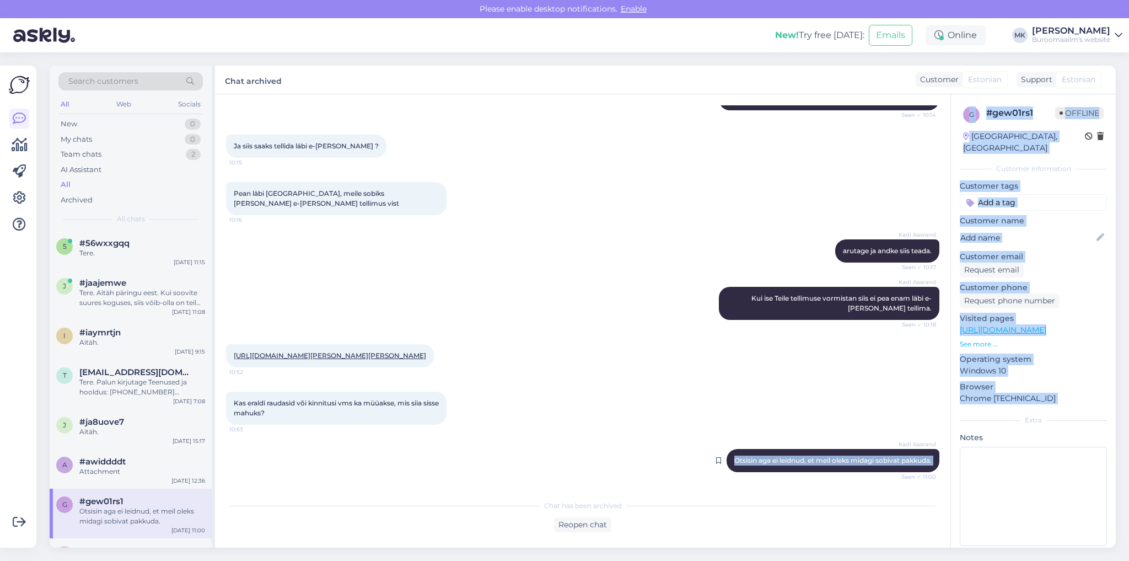
click at [848, 466] on div "Kadi Aasrand Otsisin aga ei leidnud, et meil oleks midagi sobivat pakkuda. Seen…" at bounding box center [832, 460] width 213 height 23
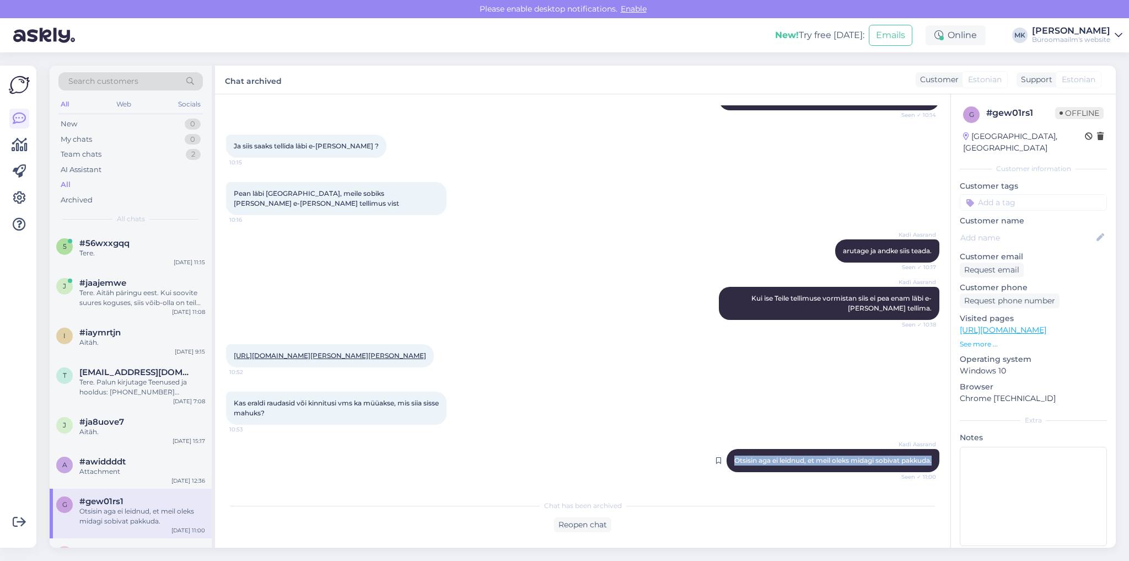
drag, startPoint x: 719, startPoint y: 461, endPoint x: 923, endPoint y: 465, distance: 203.4
click at [923, 465] on div "Kadi Aasrand Otsisin aga ei leidnud, et meil oleks midagi sobivat pakkuda. Seen…" at bounding box center [832, 460] width 213 height 23
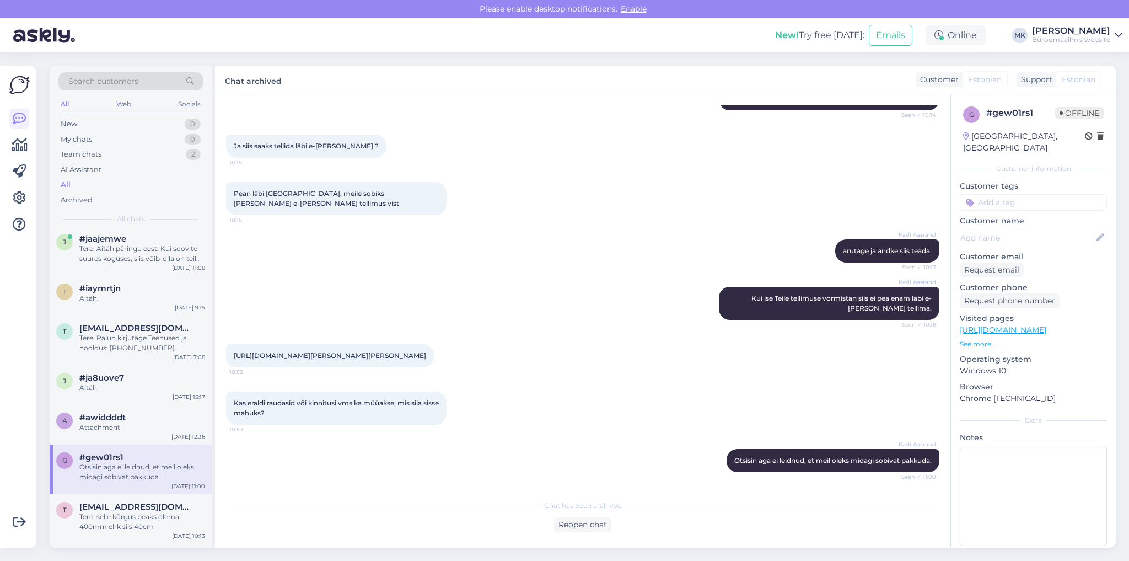
click at [123, 470] on div "Otsisin aga ei leidnud, et meil oleks midagi sobivat pakkuda." at bounding box center [142, 472] width 126 height 20
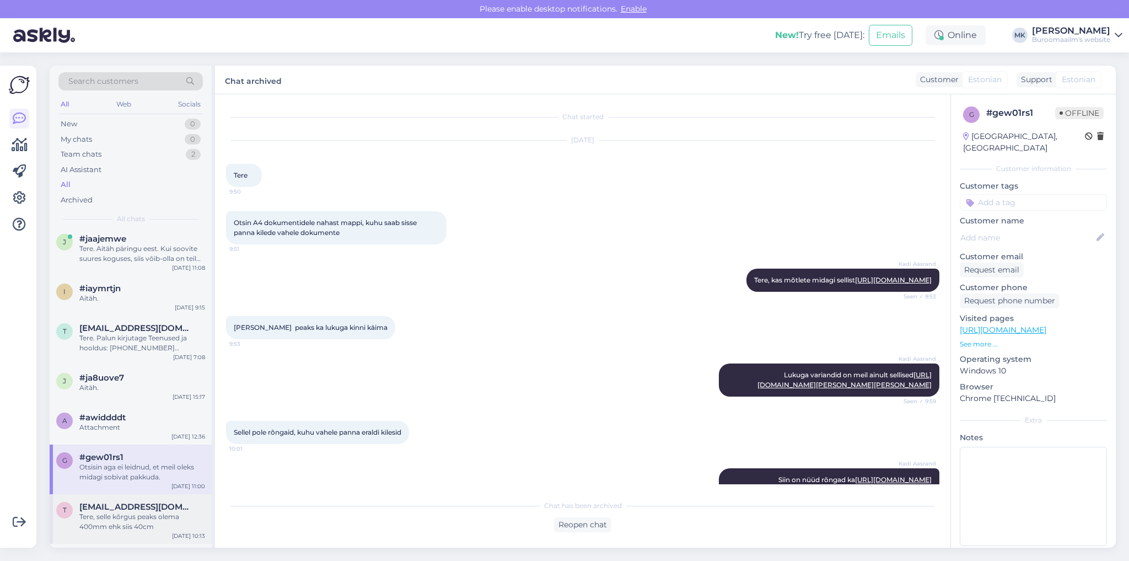
click at [116, 512] on div "Tere, selle kõrgus peaks olema 400mm ehk siis 40cm" at bounding box center [142, 522] width 126 height 20
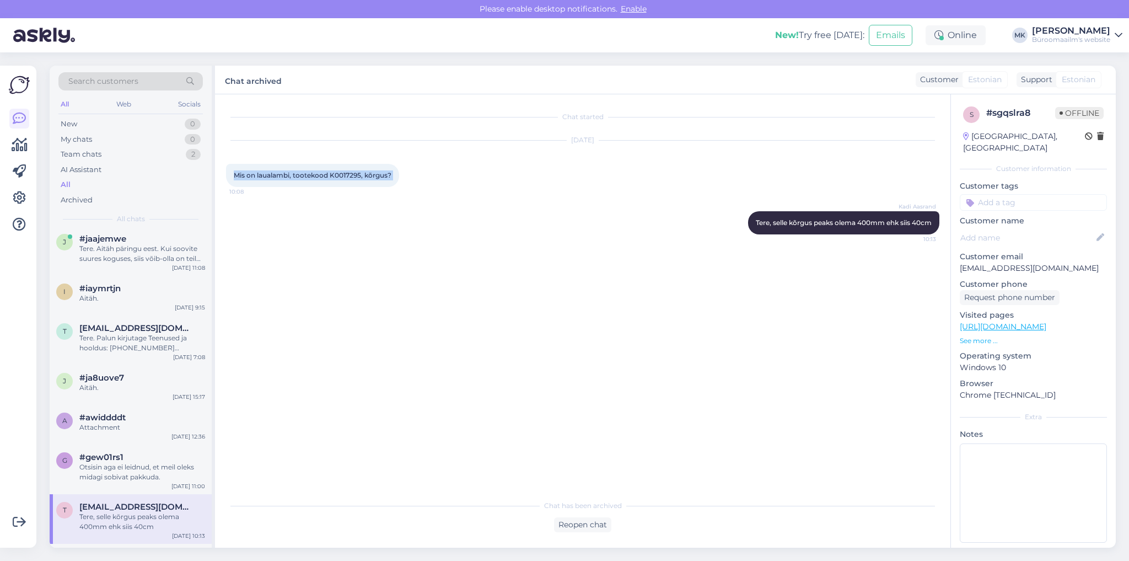
drag, startPoint x: 232, startPoint y: 170, endPoint x: 399, endPoint y: 178, distance: 167.7
click at [399, 178] on div "Mis on laualambi, tootekood K0017295, kõrgus? 10:08" at bounding box center [312, 175] width 173 height 23
drag, startPoint x: 749, startPoint y: 222, endPoint x: 933, endPoint y: 220, distance: 183.6
click at [933, 220] on div "Kadi Aasrand Tere, selle kõrgus peaks olema 400mm ehk siis 40cm 10:13" at bounding box center [843, 222] width 191 height 23
click at [342, 176] on span "Mis on laualambi, tootekood K0017295, kõrgus?" at bounding box center [313, 175] width 158 height 8
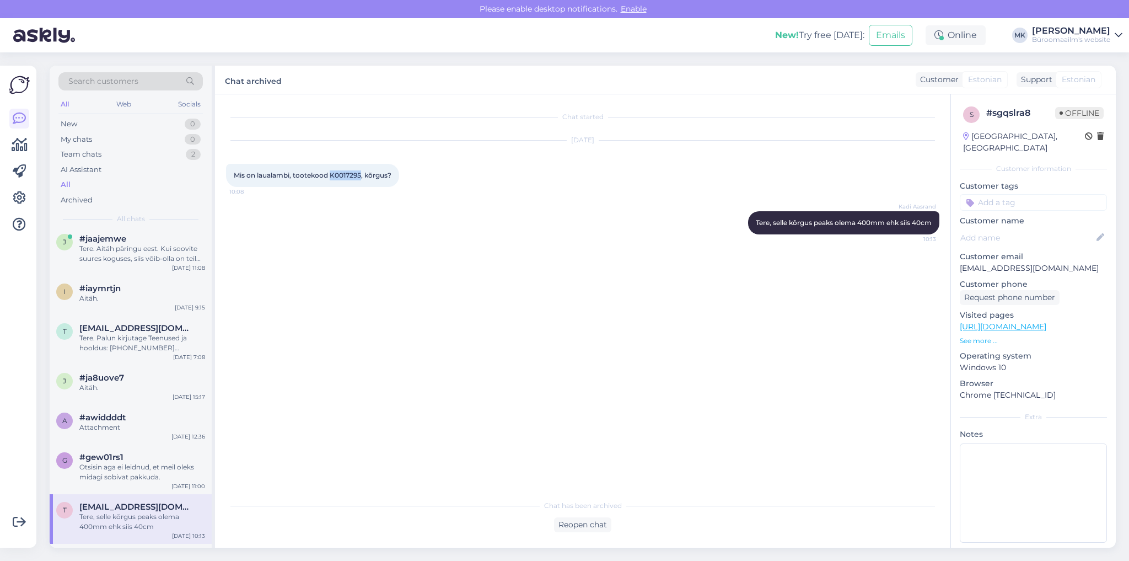
click at [342, 176] on span "Mis on laualambi, tootekood K0017295, kõrgus?" at bounding box center [313, 175] width 158 height 8
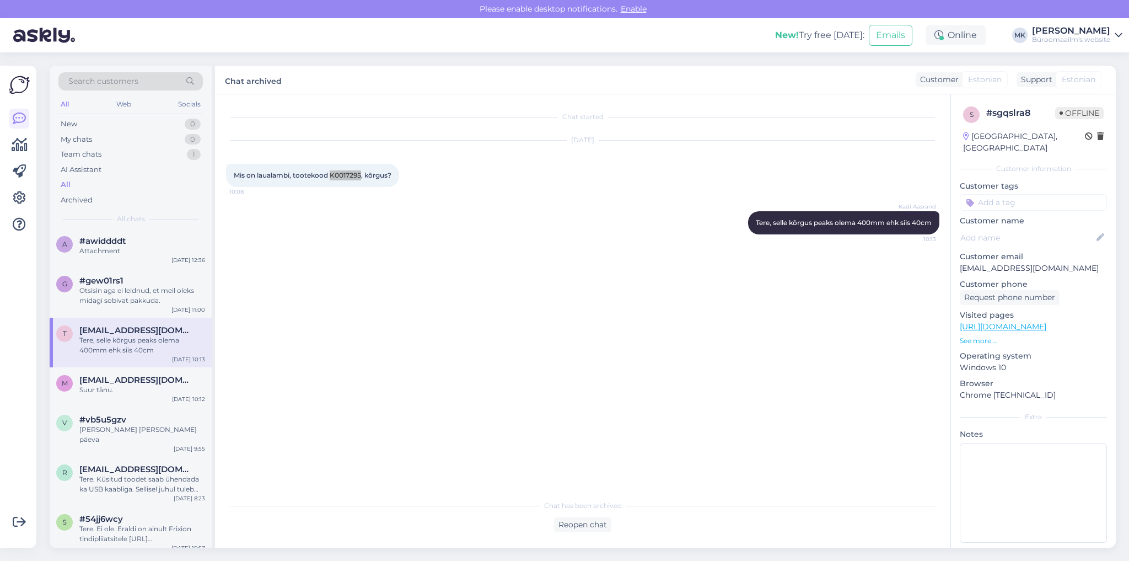
scroll to position [265, 0]
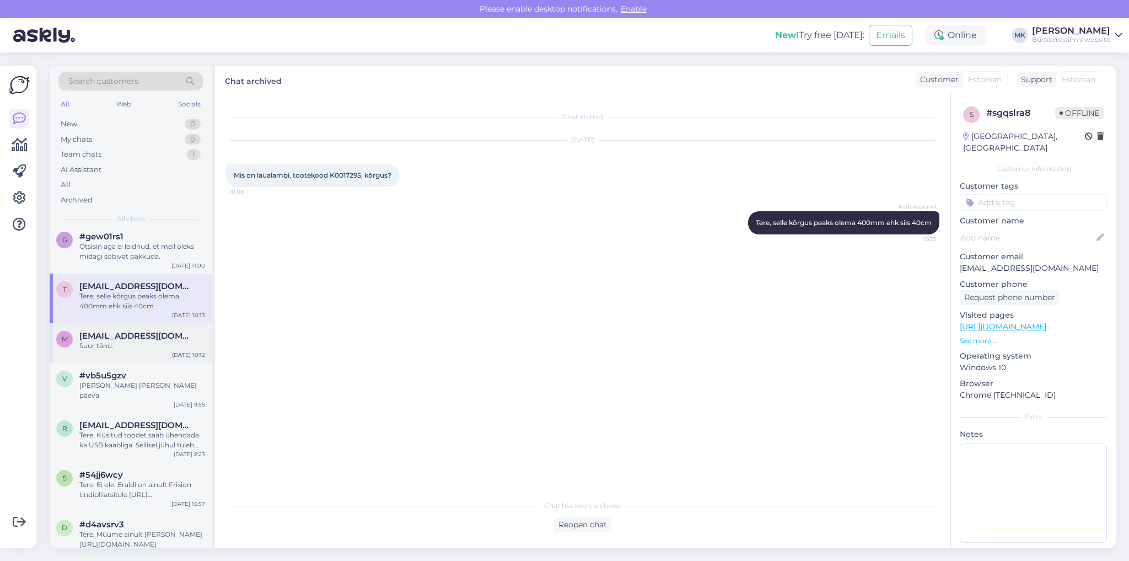
click at [117, 346] on div "Suur tänu." at bounding box center [142, 346] width 126 height 10
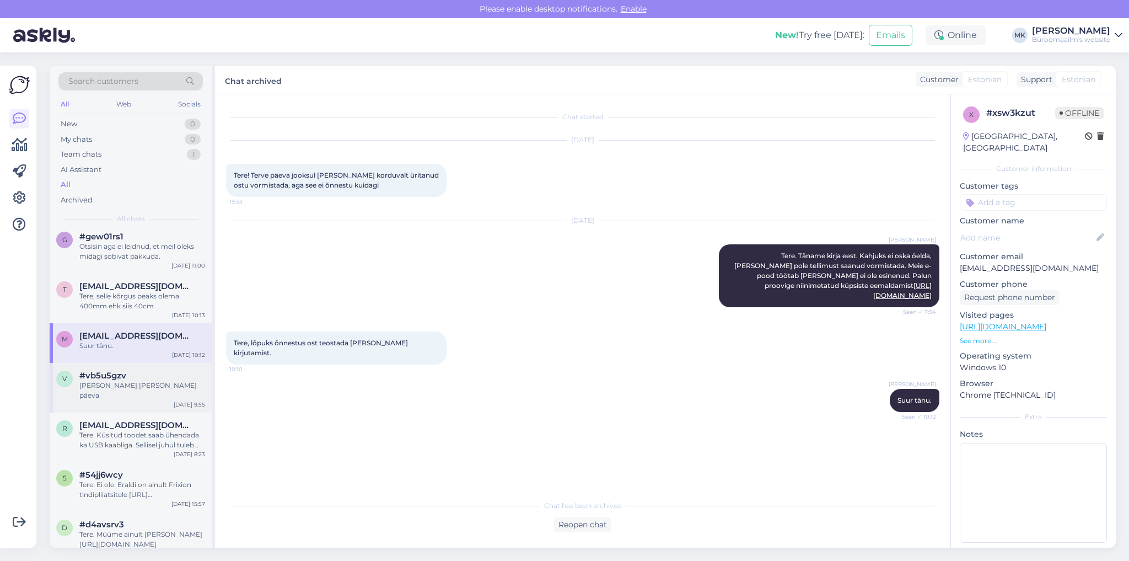
click at [108, 373] on span "#vb5u5gzv" at bounding box center [102, 375] width 47 height 10
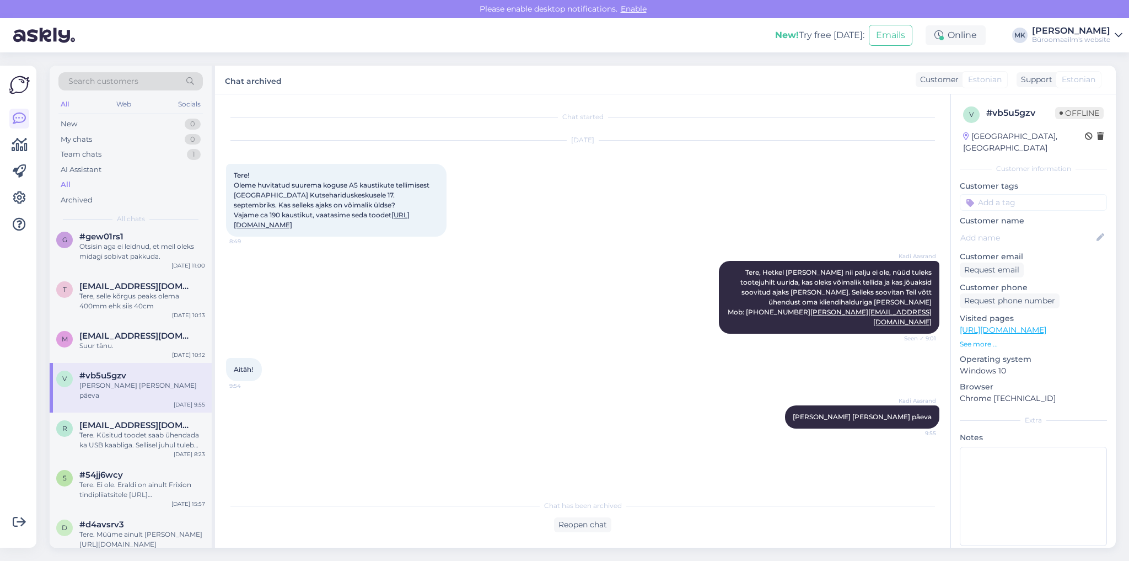
drag, startPoint x: 376, startPoint y: 246, endPoint x: 223, endPoint y: 178, distance: 168.3
click at [223, 178] on div "Chat started [DATE] Tere! Oleme huvitatud suurema koguse A5 kaustikute tellimis…" at bounding box center [582, 320] width 735 height 453
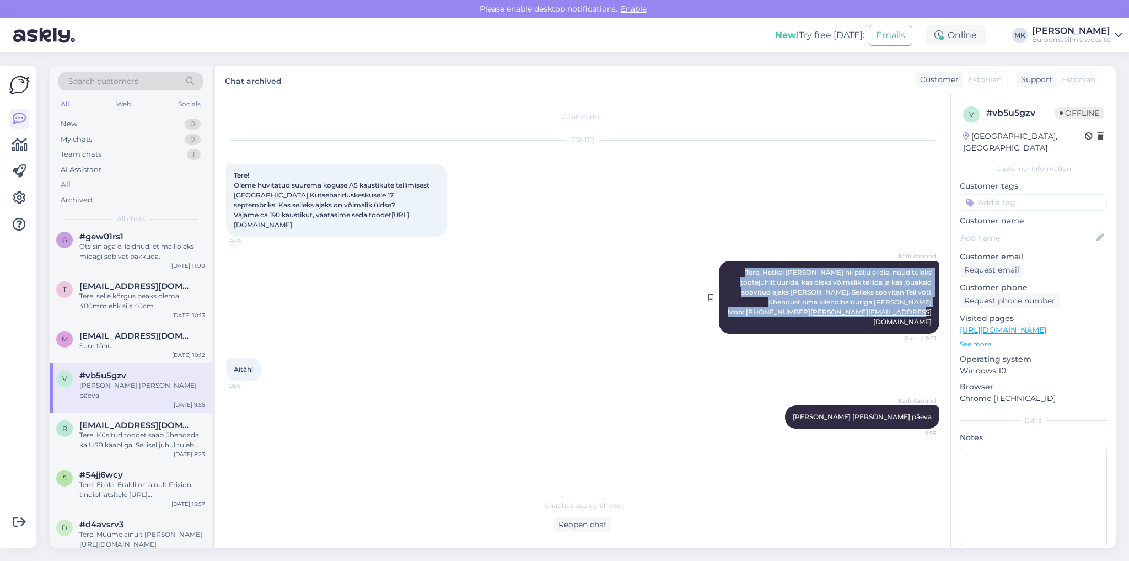
drag, startPoint x: 730, startPoint y: 292, endPoint x: 933, endPoint y: 345, distance: 210.2
click at [933, 333] on div "Kadi Aasrand Tere, Hetkel [PERSON_NAME] nii palju ei ole, nüüd tuleks tootejuhi…" at bounding box center [829, 297] width 220 height 73
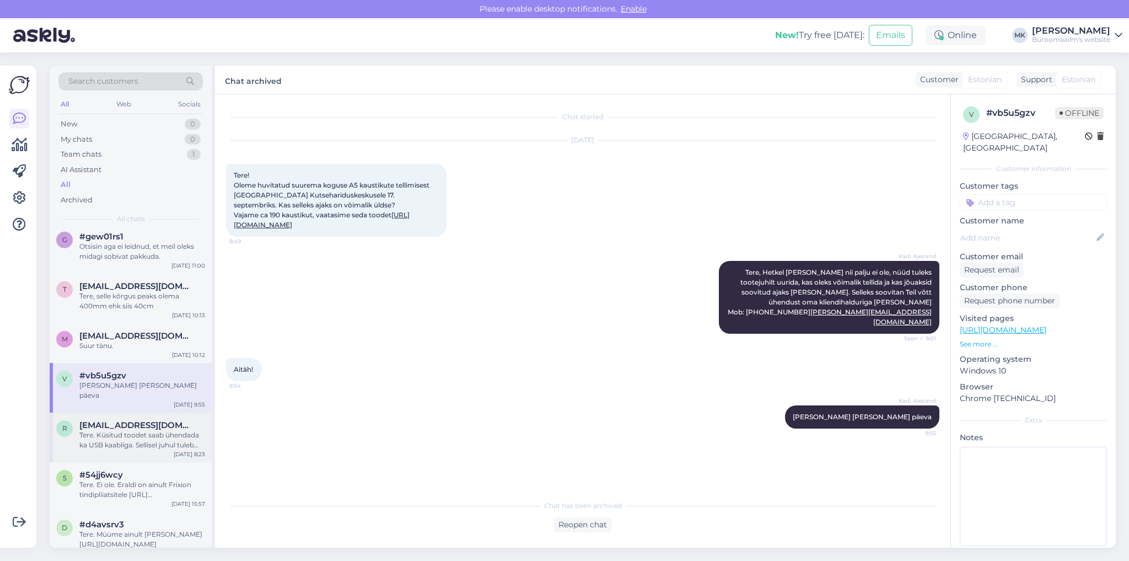
click at [133, 430] on div "Tere. Küsitud toodet saab ühendada ka USB kaabliga. Sellisel juhul tuleb kõigep…" at bounding box center [142, 440] width 126 height 20
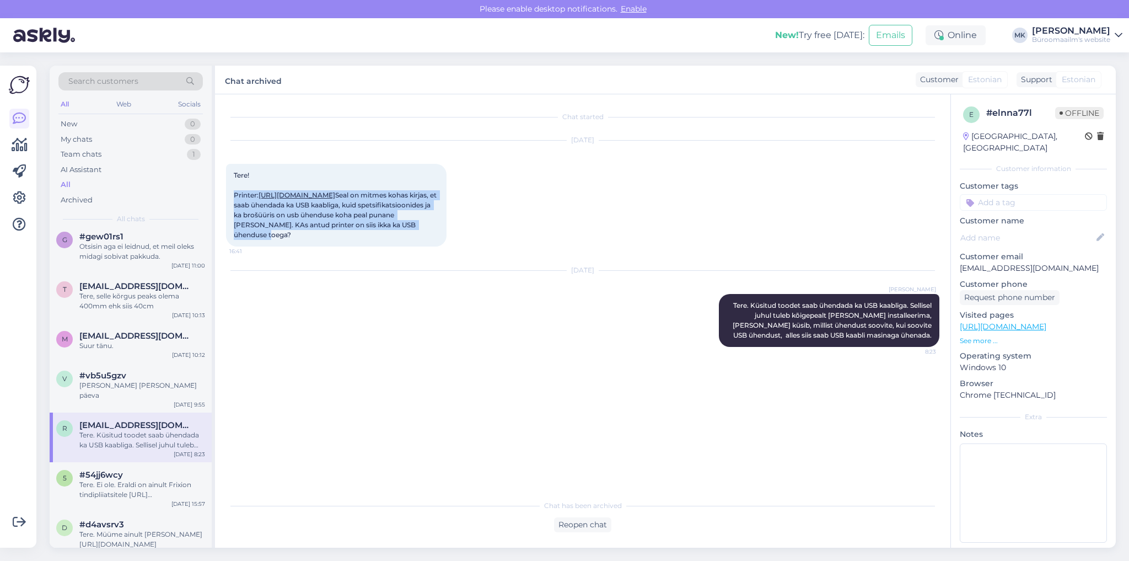
drag, startPoint x: 333, startPoint y: 276, endPoint x: 232, endPoint y: 192, distance: 132.0
click at [232, 192] on div "Tere! Printer: [URL][DOMAIN_NAME] Seal on mitmes kohas kirjas, et saab ühendada…" at bounding box center [336, 205] width 220 height 83
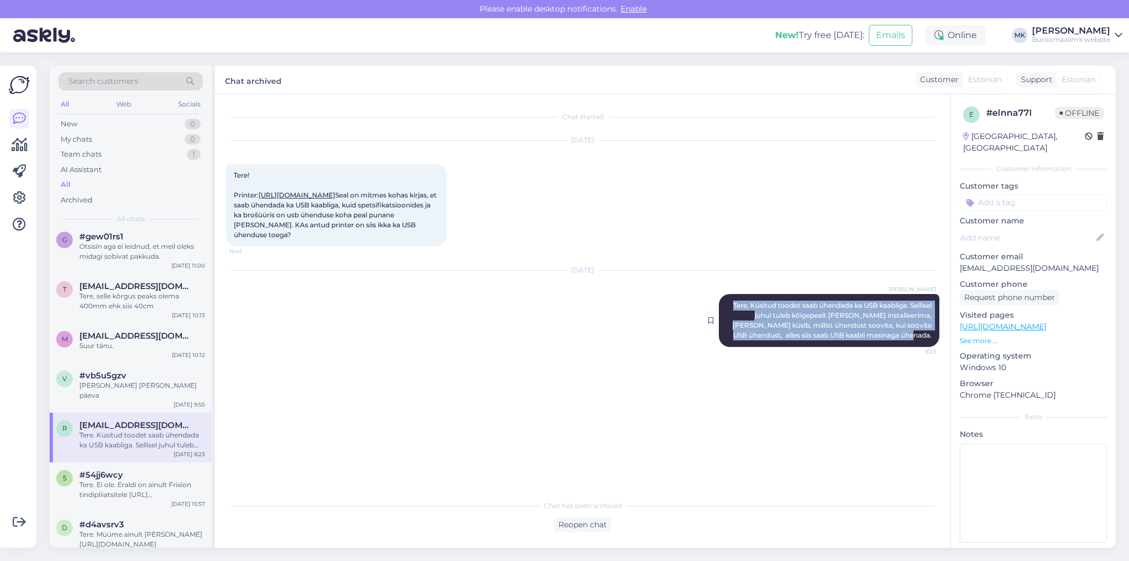
drag, startPoint x: 726, startPoint y: 345, endPoint x: 933, endPoint y: 376, distance: 209.1
click at [933, 347] on div "[PERSON_NAME] Tere. Küsitud toodet saab ühendada ka USB kaabliga. Sellisel juhu…" at bounding box center [829, 320] width 220 height 53
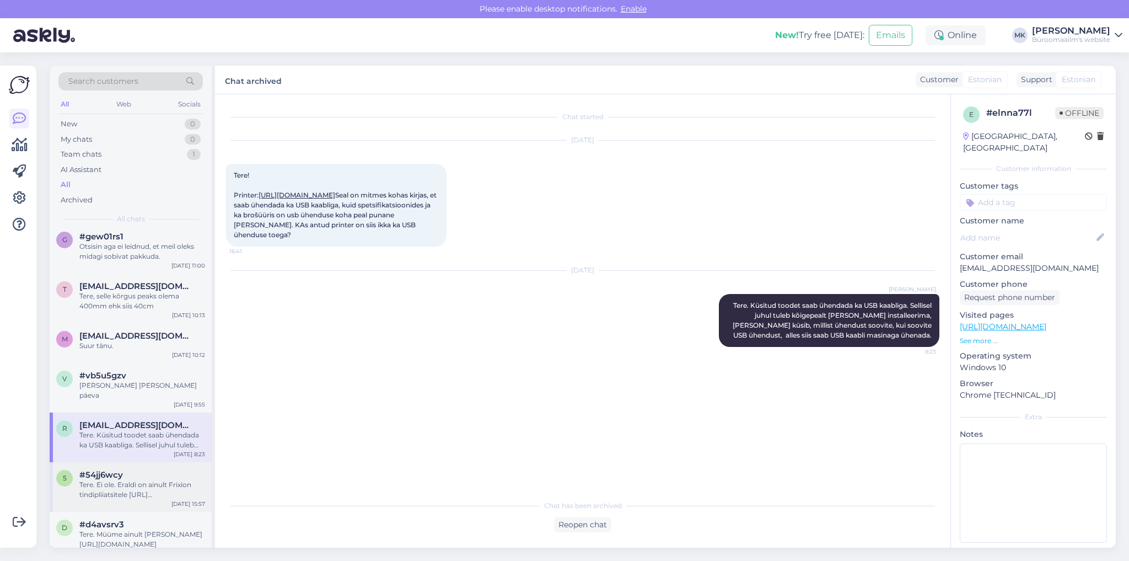
click at [109, 470] on span "#54jj6wcy" at bounding box center [101, 475] width 44 height 10
